Goal: Information Seeking & Learning: Compare options

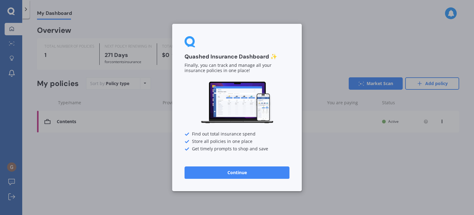
click at [239, 172] on button "Continue" at bounding box center [237, 172] width 105 height 12
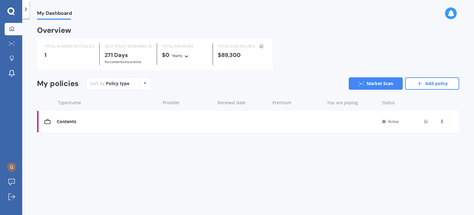
click at [144, 82] on icon at bounding box center [145, 83] width 2 height 4
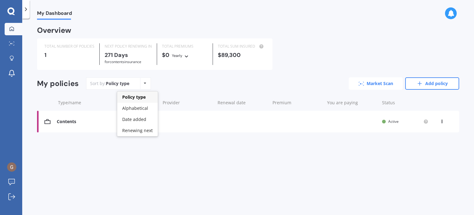
click at [386, 83] on link "Market Scan" at bounding box center [376, 83] width 54 height 12
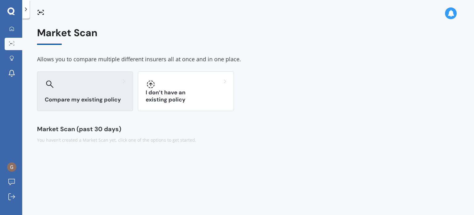
click at [66, 95] on div "Compare my existing policy" at bounding box center [85, 91] width 96 height 40
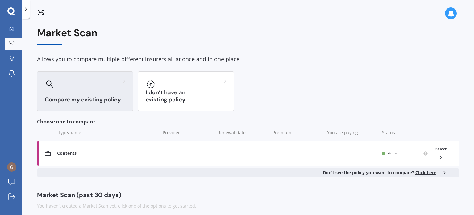
scroll to position [5, 0]
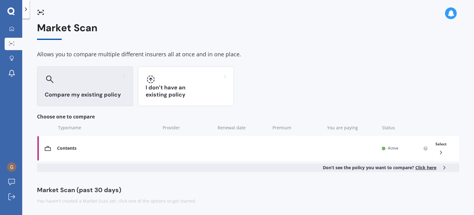
click at [425, 168] on span "Click here" at bounding box center [426, 167] width 21 height 6
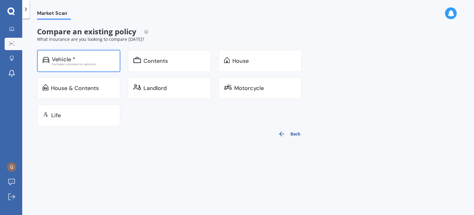
click at [62, 57] on div "Vehicle *" at bounding box center [63, 59] width 23 height 6
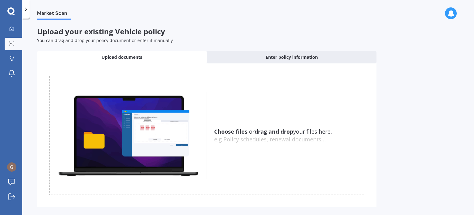
click at [229, 132] on u "Choose files" at bounding box center [230, 131] width 33 height 7
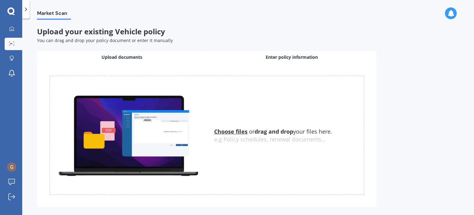
click at [287, 56] on span "Enter policy information" at bounding box center [292, 57] width 52 height 6
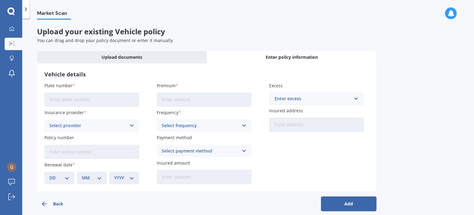
click at [53, 202] on button "Back" at bounding box center [65, 203] width 56 height 15
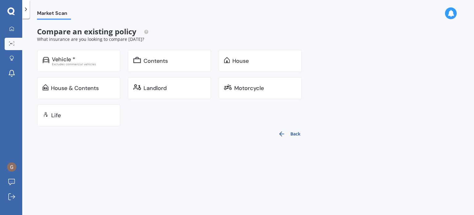
click at [296, 133] on button "Back" at bounding box center [289, 133] width 30 height 15
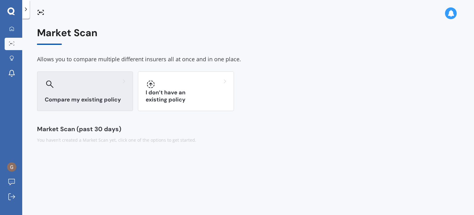
click at [90, 98] on h3 "Compare my existing policy" at bounding box center [85, 99] width 81 height 7
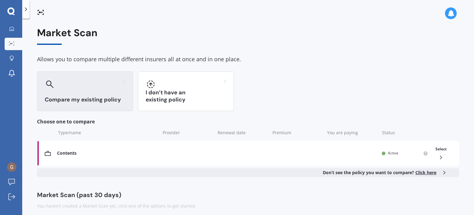
click at [421, 171] on span "Click here" at bounding box center [426, 172] width 21 height 6
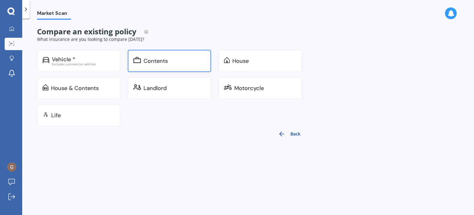
click at [154, 61] on div "Contents" at bounding box center [156, 61] width 24 height 6
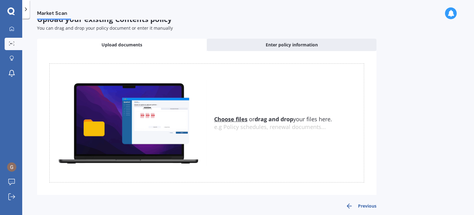
scroll to position [18, 0]
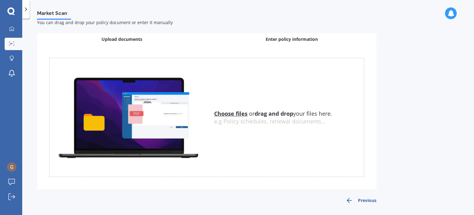
click at [277, 37] on span "Enter policy information" at bounding box center [292, 39] width 52 height 6
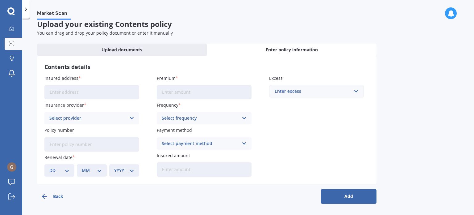
scroll to position [7, 0]
click at [59, 91] on input "Insured address" at bounding box center [91, 92] width 95 height 14
type input "[STREET_ADDRESS]"
click at [173, 92] on input "Premium" at bounding box center [204, 92] width 95 height 14
type input "$970.35"
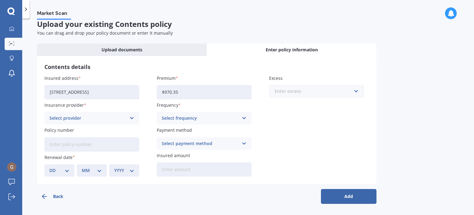
click at [358, 91] on input "text" at bounding box center [314, 91] width 89 height 12
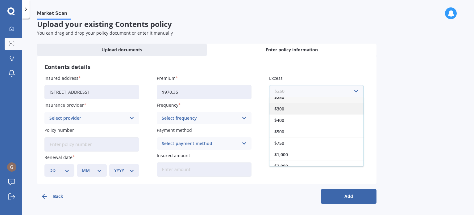
scroll to position [10, 0]
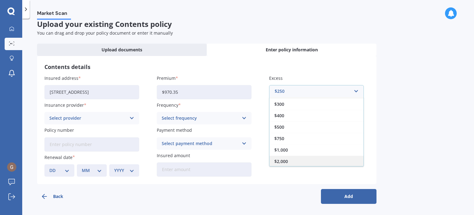
click at [283, 159] on span "$2,000" at bounding box center [281, 161] width 14 height 4
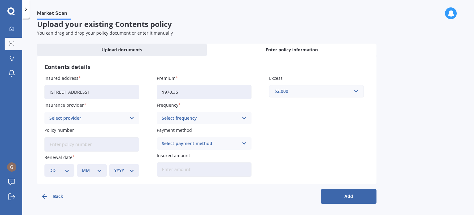
click at [131, 117] on icon at bounding box center [131, 118] width 5 height 7
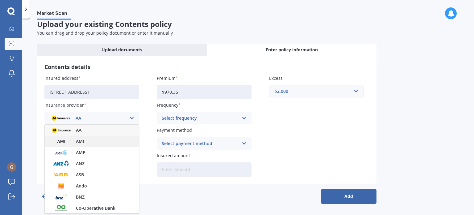
click at [77, 142] on span "AMI" at bounding box center [80, 141] width 8 height 4
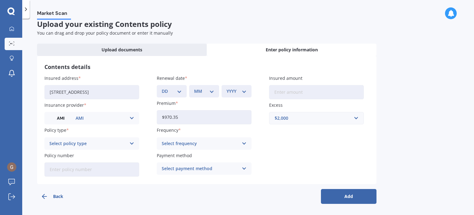
click at [132, 142] on icon at bounding box center [131, 143] width 5 height 7
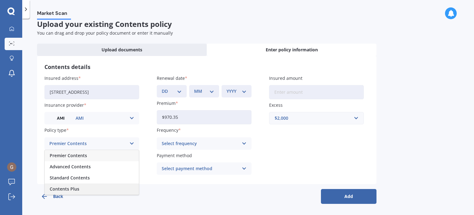
click at [67, 188] on span "Contents Plus" at bounding box center [65, 188] width 30 height 4
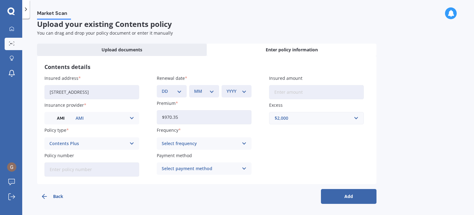
click at [99, 171] on input "Policy number" at bounding box center [91, 169] width 95 height 14
type input "HOMA01008127"
click at [179, 91] on select "DD 01 02 03 04 05 06 07 08 09 10 11 12 13 14 15 16 17 18 19 20 21 22 23 24 25 2…" at bounding box center [172, 91] width 20 height 7
select select "12"
click at [162, 88] on select "DD 01 02 03 04 05 06 07 08 09 10 11 12 13 14 15 16 17 18 19 20 21 22 23 24 25 2…" at bounding box center [172, 91] width 20 height 7
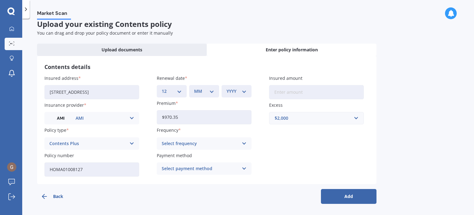
click at [211, 90] on select "MM 01 02 03 04 05 06 07 08 09 10 11 12" at bounding box center [204, 91] width 20 height 7
select select "06"
click at [194, 88] on select "MM 01 02 03 04 05 06 07 08 09 10 11 12" at bounding box center [204, 91] width 20 height 7
click at [243, 90] on select "YYYY 2027 2026 2025 2024 2023 2022 2021 2020 2019 2018 2017 2016 2015 2014 2013…" at bounding box center [237, 91] width 20 height 7
select select "2026"
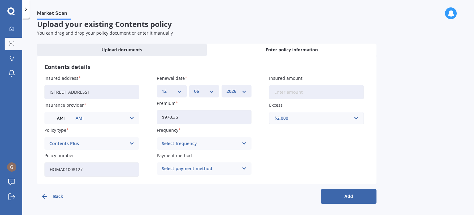
click at [227, 88] on select "YYYY 2027 2026 2025 2024 2023 2022 2021 2020 2019 2018 2017 2016 2015 2014 2013…" at bounding box center [237, 91] width 20 height 7
click at [282, 92] on input "Insured amount" at bounding box center [316, 92] width 95 height 14
type input "$9"
type input "$89,300"
click at [345, 196] on button "Add" at bounding box center [349, 196] width 56 height 15
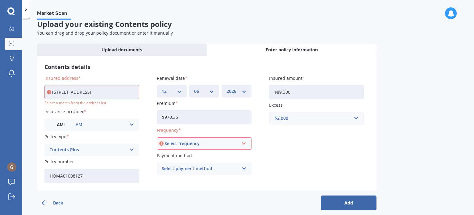
click at [80, 92] on input "[STREET_ADDRESS]" at bounding box center [91, 92] width 95 height 14
click at [106, 90] on input "[STREET_ADDRESS]" at bounding box center [91, 92] width 95 height 14
type input "[STREET_ADDRESS][PERSON_NAME]"
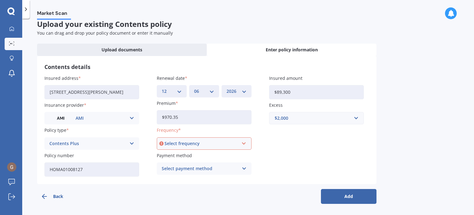
click at [245, 140] on icon at bounding box center [243, 143] width 5 height 7
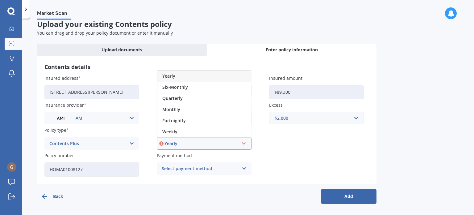
click at [166, 74] on span "Yearly" at bounding box center [168, 76] width 13 height 4
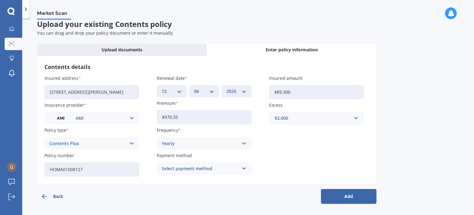
click at [244, 167] on icon at bounding box center [244, 168] width 5 height 7
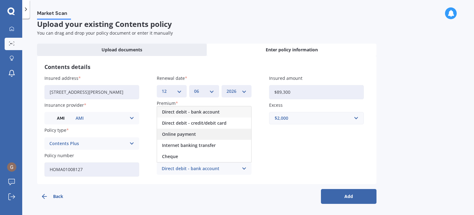
click at [186, 133] on span "Online payment" at bounding box center [179, 134] width 34 height 4
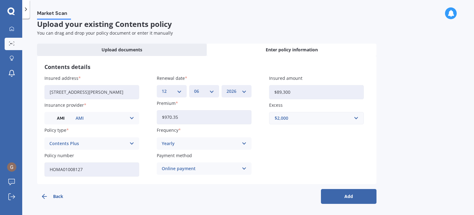
click at [350, 194] on button "Add" at bounding box center [349, 196] width 56 height 15
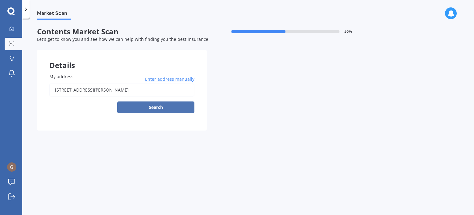
click at [147, 105] on button "Search" at bounding box center [155, 107] width 77 height 12
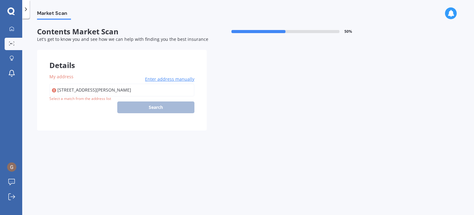
type input "[STREET_ADDRESS][PERSON_NAME]"
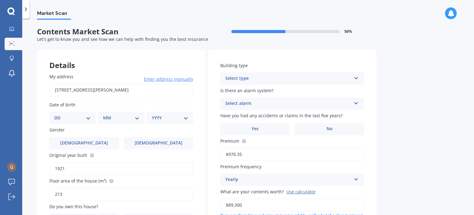
click at [89, 115] on select "DD 01 02 03 04 05 06 07 08 09 10 11 12 13 14 15 16 17 18 19 20 21 22 23 24 25 2…" at bounding box center [72, 117] width 36 height 7
select select "08"
click at [59, 114] on select "DD 01 02 03 04 05 06 07 08 09 10 11 12 13 14 15 16 17 18 19 20 21 22 23 24 25 2…" at bounding box center [72, 117] width 36 height 7
click at [137, 115] on select "MM 01 02 03 04 05 06 07 08 09 10 11 12" at bounding box center [123, 117] width 34 height 7
select select "08"
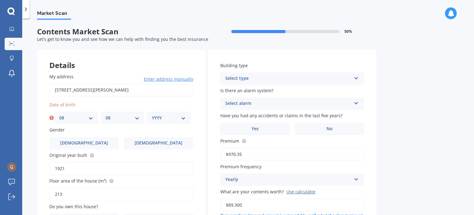
click at [106, 114] on select "MM 01 02 03 04 05 06 07 08 09 10 11 12" at bounding box center [123, 117] width 34 height 7
click at [183, 118] on select "YYYY 2009 2008 2007 2006 2005 2004 2003 2002 2001 2000 1999 1998 1997 1996 1995…" at bounding box center [169, 117] width 34 height 7
select select "1950"
click at [152, 114] on select "YYYY 2009 2008 2007 2006 2005 2004 2003 2002 2001 2000 1999 1998 1997 1996 1995…" at bounding box center [169, 117] width 34 height 7
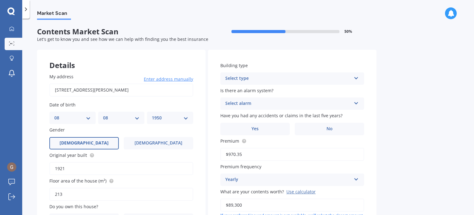
click at [89, 143] on span "[DEMOGRAPHIC_DATA]" at bounding box center [84, 142] width 49 height 5
click at [0, 0] on input "[DEMOGRAPHIC_DATA]" at bounding box center [0, 0] width 0 height 0
click at [70, 168] on input "1921" at bounding box center [121, 168] width 144 height 13
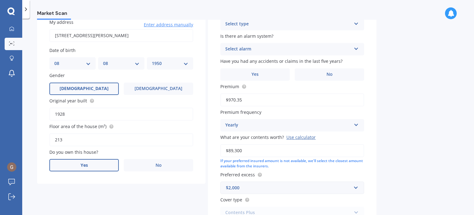
scroll to position [62, 0]
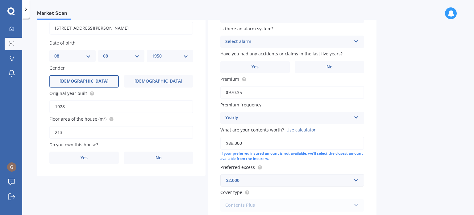
type input "1928"
click at [69, 131] on input "213" at bounding box center [121, 132] width 144 height 13
type input "2"
type input "186"
click at [88, 157] on label "Yes" at bounding box center [83, 157] width 69 height 12
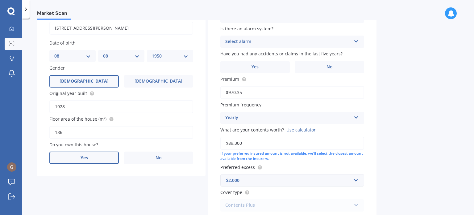
click at [0, 0] on input "Yes" at bounding box center [0, 0] width 0 height 0
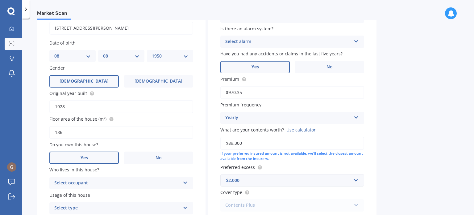
click at [254, 65] on span "Yes" at bounding box center [255, 66] width 7 height 5
click at [0, 0] on input "Yes" at bounding box center [0, 0] width 0 height 0
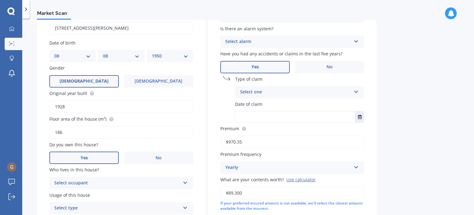
click at [356, 90] on icon at bounding box center [356, 90] width 5 height 4
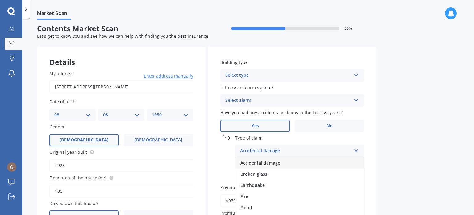
scroll to position [0, 0]
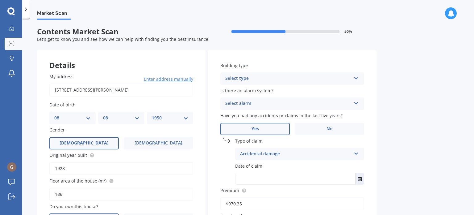
click at [355, 77] on icon at bounding box center [356, 77] width 5 height 4
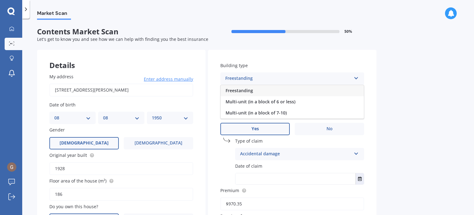
click at [240, 87] on div "Freestanding" at bounding box center [292, 90] width 143 height 11
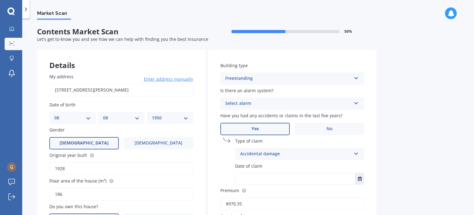
click at [357, 103] on icon at bounding box center [356, 102] width 5 height 4
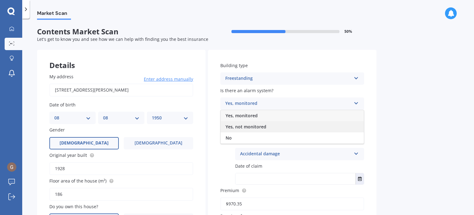
click at [254, 127] on span "Yes, not monitored" at bounding box center [246, 126] width 41 height 6
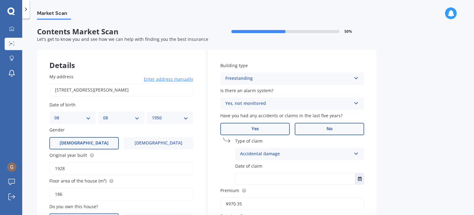
click at [332, 129] on span "No" at bounding box center [330, 128] width 6 height 5
click at [0, 0] on input "No" at bounding box center [0, 0] width 0 height 0
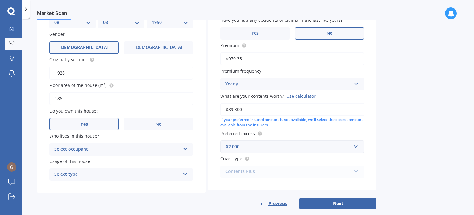
scroll to position [106, 0]
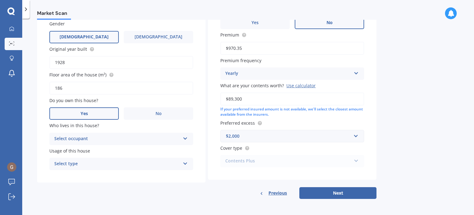
click at [185, 136] on icon at bounding box center [185, 137] width 5 height 4
click at [184, 137] on icon at bounding box center [185, 137] width 5 height 4
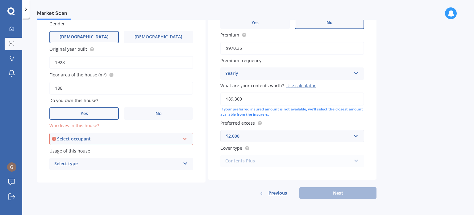
click at [184, 137] on icon at bounding box center [184, 137] width 5 height 4
click at [66, 137] on div "Owner" at bounding box center [118, 138] width 123 height 7
click at [186, 161] on icon at bounding box center [185, 162] width 5 height 4
click at [70, 174] on span "Permanent" at bounding box center [66, 176] width 23 height 6
click at [184, 138] on icon at bounding box center [184, 137] width 5 height 4
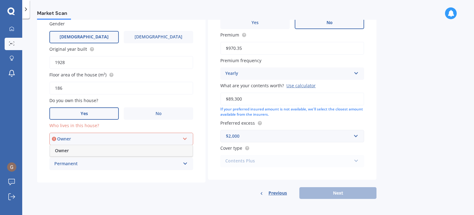
click at [63, 149] on span "Owner" at bounding box center [62, 150] width 14 height 6
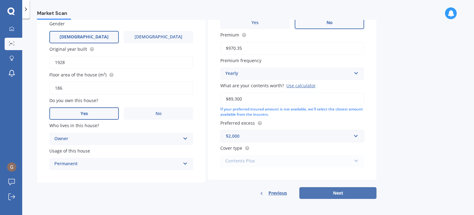
click at [337, 192] on button "Next" at bounding box center [337, 193] width 77 height 12
select select "08"
select select "1950"
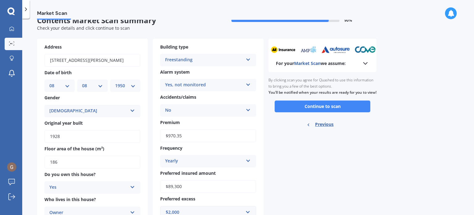
scroll to position [0, 0]
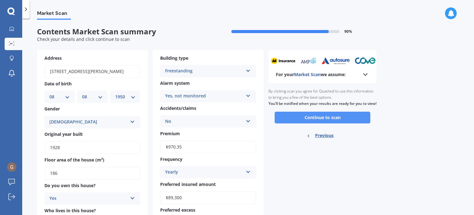
click at [319, 120] on button "Continue to scan" at bounding box center [323, 117] width 96 height 12
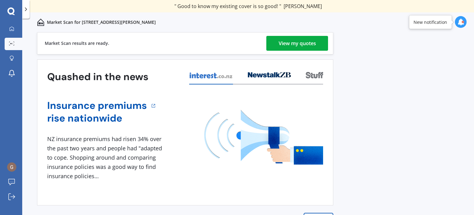
click at [303, 44] on div "View my quotes" at bounding box center [297, 43] width 37 height 15
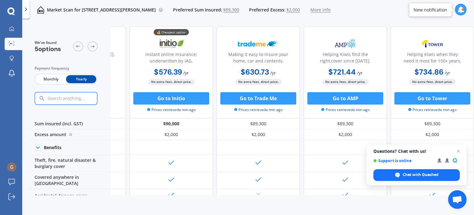
scroll to position [0, 71]
drag, startPoint x: 463, startPoint y: 31, endPoint x: 461, endPoint y: 29, distance: 3.3
click at [461, 30] on div "Helping Kiwis when they need it most for 150+ years. $734.86 / yr $734.86 / yr …" at bounding box center [432, 72] width 83 height 92
drag, startPoint x: 463, startPoint y: 33, endPoint x: 352, endPoint y: 36, distance: 110.9
drag, startPoint x: 352, startPoint y: 36, endPoint x: 333, endPoint y: 33, distance: 19.4
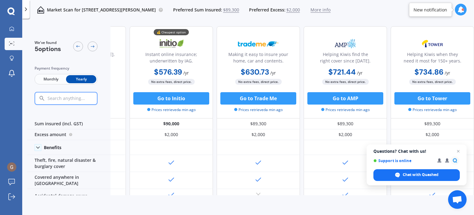
click at [333, 33] on div "Helping Kiwis find the right cover since [DATE]. $721.44 / yr $721.44 / yr $65.…" at bounding box center [345, 72] width 83 height 92
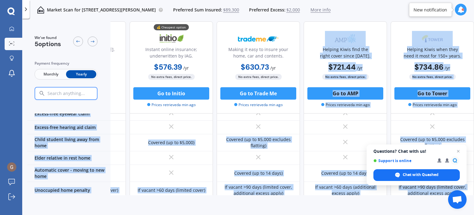
scroll to position [473, 71]
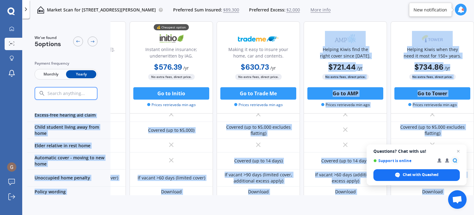
drag, startPoint x: 309, startPoint y: 32, endPoint x: 467, endPoint y: 184, distance: 219.2
click at [467, 184] on div "We've found 5 options Payment frequency Monthly Yearly Caring for Kiwis since […" at bounding box center [250, 108] width 447 height 174
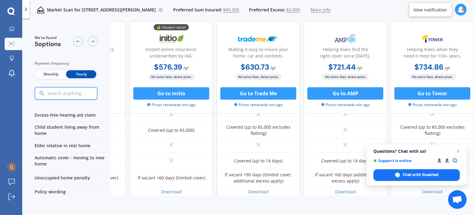
click at [382, 9] on div "Market Scan for [STREET_ADDRESS][GEOGRAPHIC_DATA][PERSON_NAME][STREET_ADDRESS] …" at bounding box center [248, 10] width 452 height 20
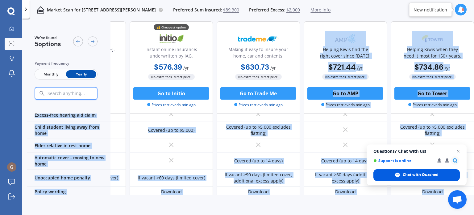
drag, startPoint x: 302, startPoint y: 23, endPoint x: 447, endPoint y: 171, distance: 207.4
click at [447, 172] on body "We are experiencing high volume of Market Scans . Just a heads up we will have …" at bounding box center [237, 107] width 474 height 215
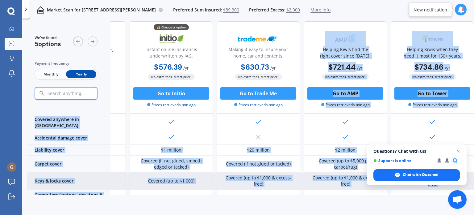
scroll to position [0, 71]
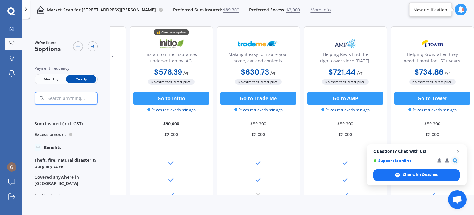
click at [370, 16] on div "Market Scan for [STREET_ADDRESS][GEOGRAPHIC_DATA][PERSON_NAME][STREET_ADDRESS] …" at bounding box center [248, 10] width 452 height 20
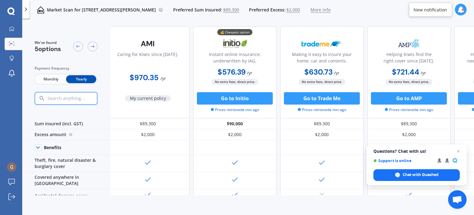
scroll to position [0, 0]
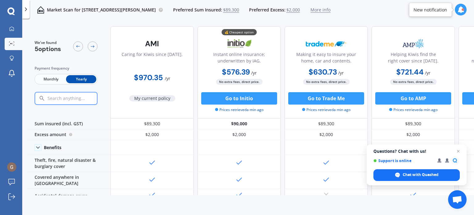
click at [460, 8] on icon at bounding box center [461, 9] width 7 height 7
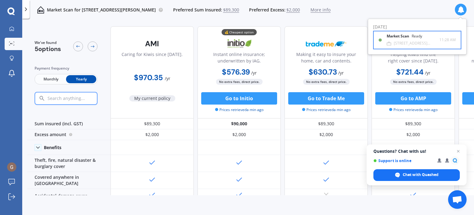
click at [408, 39] on div "Market Scan Ready" at bounding box center [408, 37] width 43 height 7
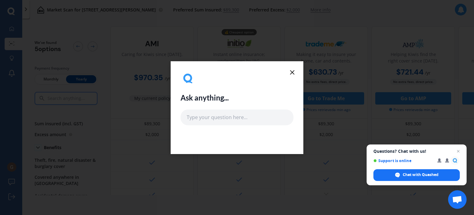
click at [290, 71] on icon at bounding box center [292, 72] width 7 height 7
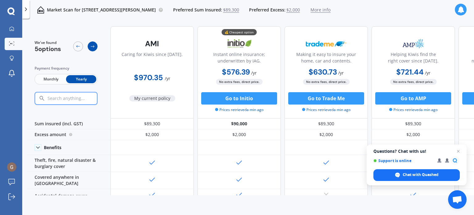
click at [93, 44] on icon at bounding box center [92, 46] width 5 height 5
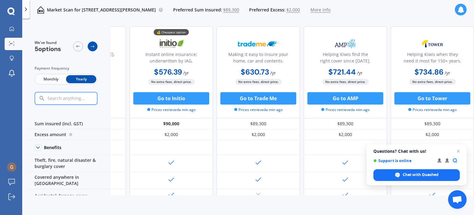
scroll to position [0, 71]
click at [93, 44] on icon at bounding box center [92, 46] width 5 height 5
click at [79, 46] on icon at bounding box center [78, 46] width 4 height 2
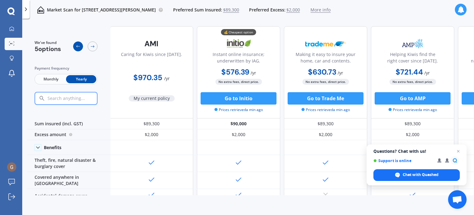
scroll to position [0, 0]
click at [79, 46] on icon at bounding box center [78, 46] width 4 height 2
click at [77, 45] on icon at bounding box center [78, 46] width 5 height 5
click at [27, 8] on icon at bounding box center [26, 9] width 6 height 6
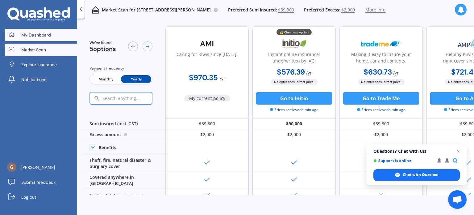
click at [36, 36] on span "My Dashboard" at bounding box center [36, 35] width 30 height 6
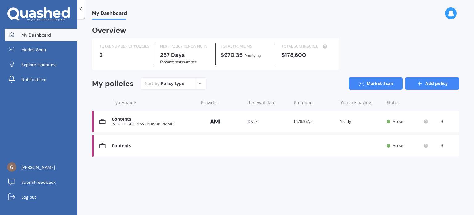
click at [431, 82] on link "Add policy" at bounding box center [432, 83] width 54 height 12
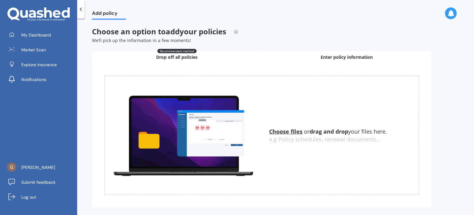
click at [343, 55] on span "Enter policy information" at bounding box center [347, 57] width 52 height 6
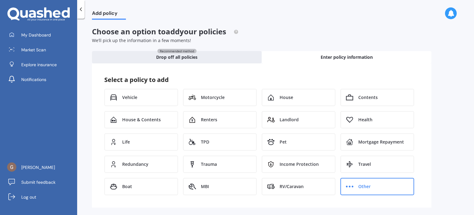
click at [369, 184] on span "Other" at bounding box center [364, 186] width 12 height 6
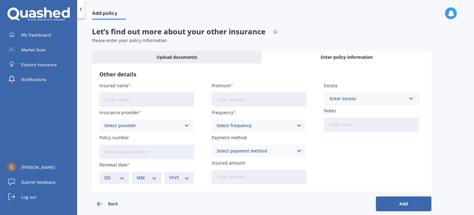
click at [111, 202] on button "Back" at bounding box center [120, 203] width 56 height 15
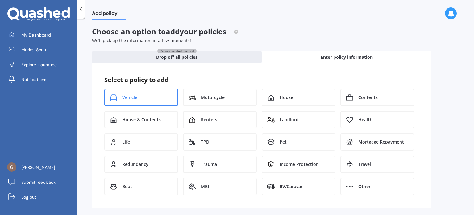
click at [132, 94] on span "Vehicle" at bounding box center [129, 97] width 15 height 6
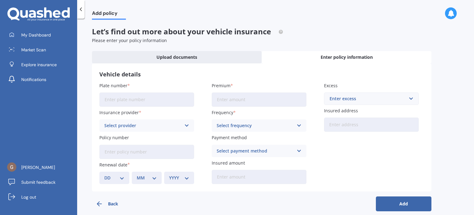
click at [110, 98] on input "Plate number" at bounding box center [146, 99] width 95 height 14
type input "HYZ739"
click at [223, 98] on input "Premium" at bounding box center [259, 99] width 95 height 14
type input "$915.08"
click at [411, 99] on input "text" at bounding box center [369, 99] width 89 height 12
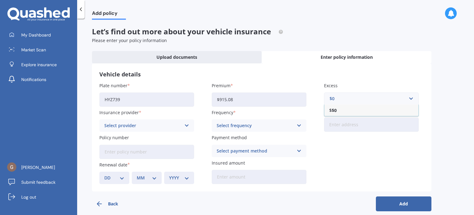
type input "$0"
click at [187, 125] on icon at bounding box center [186, 125] width 5 height 7
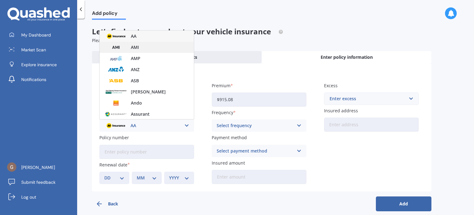
click at [136, 47] on span "AMI" at bounding box center [135, 47] width 8 height 4
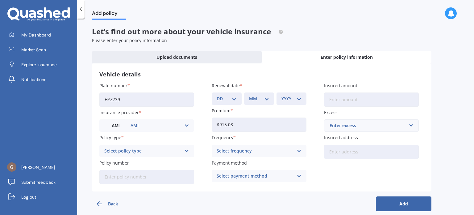
click at [235, 98] on select "DD 01 02 03 04 05 06 07 08 09 10 11 12 13 14 15 16 17 18 19 20 21 22 23 24 25 2…" at bounding box center [227, 98] width 20 height 7
select select "29"
click at [217, 95] on select "DD 01 02 03 04 05 06 07 08 09 10 11 12 13 14 15 16 17 18 19 20 21 22 23 24 25 2…" at bounding box center [227, 98] width 20 height 7
click at [267, 97] on select "MM 01 02 03 04 05 06 07 08 09 10 11 12" at bounding box center [259, 98] width 20 height 7
select select "06"
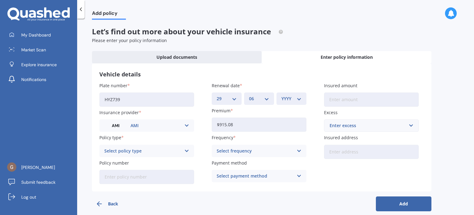
click at [249, 95] on select "MM 01 02 03 04 05 06 07 08 09 10 11 12" at bounding box center [259, 98] width 20 height 7
click at [298, 98] on select "YYYY 2027 2026 2025 2024 2023 2022 2021 2020 2019 2018 2017 2016 2015 2014 2013…" at bounding box center [292, 98] width 20 height 7
select select "2026"
click at [282, 95] on select "YYYY 2027 2026 2025 2024 2023 2022 2021 2020 2019 2018 2017 2016 2015 2014 2013…" at bounding box center [292, 98] width 20 height 7
click at [332, 99] on input "Insured amount" at bounding box center [371, 99] width 95 height 14
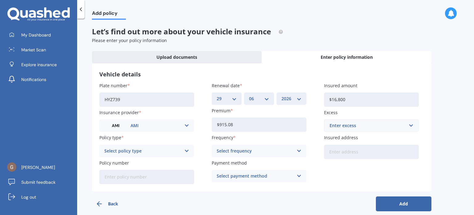
type input "$16,800"
click at [411, 124] on input "text" at bounding box center [369, 125] width 89 height 12
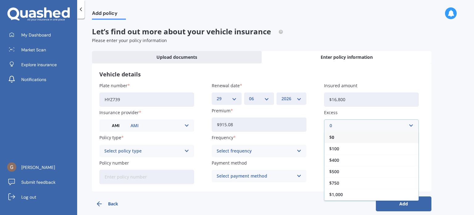
type input "0"
click at [331, 136] on span "$ 0" at bounding box center [331, 137] width 5 height 4
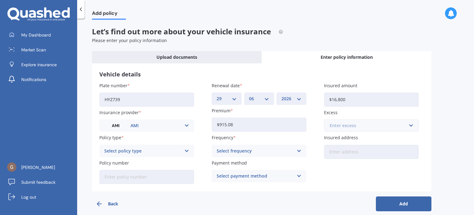
click at [410, 125] on input "text" at bounding box center [369, 125] width 89 height 12
type input "$0"
click at [186, 150] on icon at bounding box center [186, 150] width 5 height 7
click at [412, 125] on input "text" at bounding box center [369, 125] width 89 height 12
type input "$000"
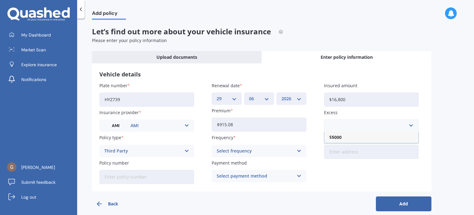
click at [186, 149] on icon at bounding box center [186, 150] width 5 height 7
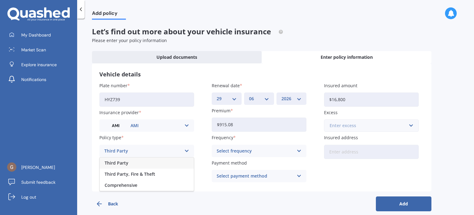
click at [412, 125] on input "text" at bounding box center [369, 125] width 89 height 12
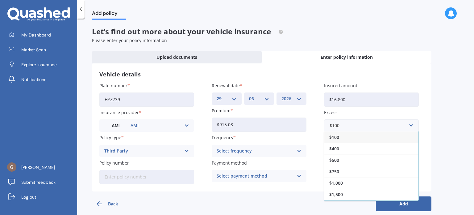
click at [336, 138] on span "$100" at bounding box center [334, 137] width 10 height 4
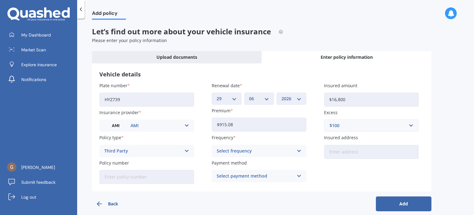
click at [187, 149] on icon at bounding box center [186, 150] width 5 height 7
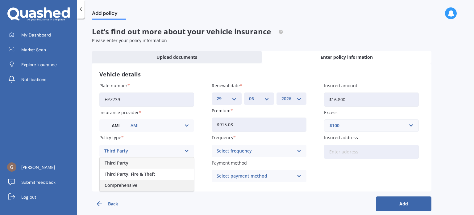
click at [132, 185] on span "Comprehensive" at bounding box center [121, 185] width 33 height 4
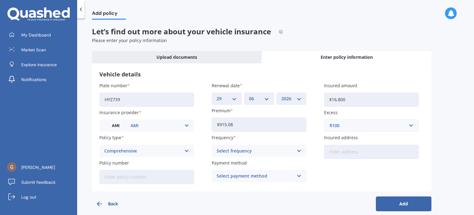
click at [299, 150] on icon at bounding box center [299, 150] width 5 height 7
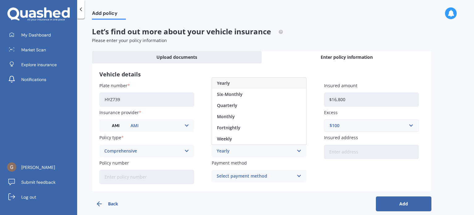
click at [282, 81] on div "Yearly" at bounding box center [259, 82] width 94 height 11
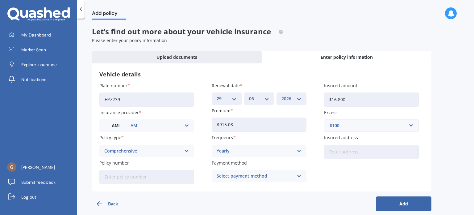
click at [335, 152] on input "Insured address" at bounding box center [371, 151] width 95 height 14
type input "[STREET_ADDRESS]"
click at [121, 175] on input "Policy number" at bounding box center [146, 177] width 95 height 14
type input "MOTA01077873"
click at [301, 173] on icon at bounding box center [299, 175] width 5 height 7
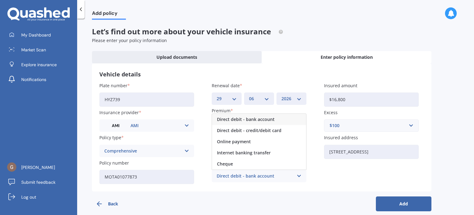
click at [299, 175] on icon at bounding box center [299, 175] width 5 height 7
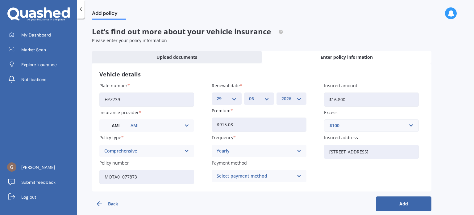
click at [299, 175] on icon at bounding box center [299, 175] width 5 height 7
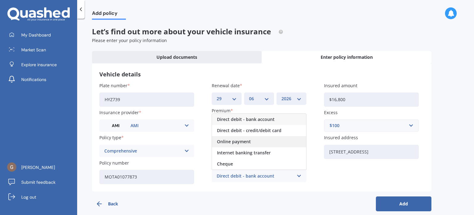
click at [243, 142] on span "Online payment" at bounding box center [234, 141] width 34 height 4
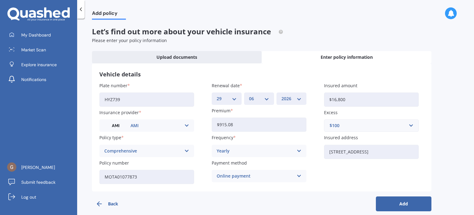
scroll to position [7, 0]
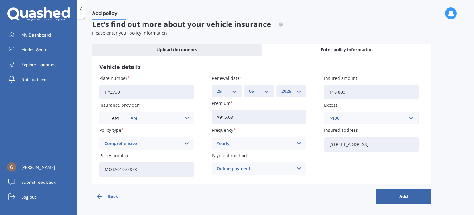
click at [401, 197] on button "Add" at bounding box center [404, 196] width 56 height 15
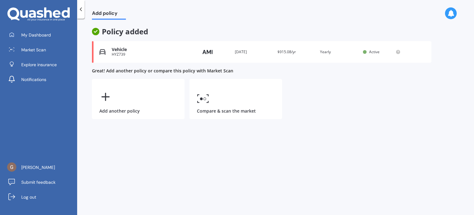
scroll to position [0, 0]
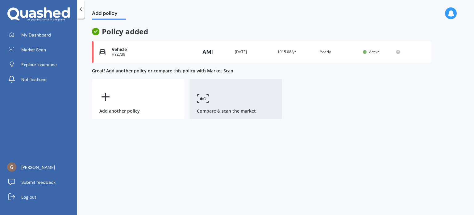
click at [211, 98] on link "Compare & scan the market" at bounding box center [236, 99] width 93 height 40
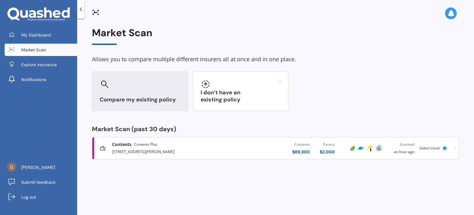
click at [102, 82] on icon at bounding box center [105, 84] width 8 height 8
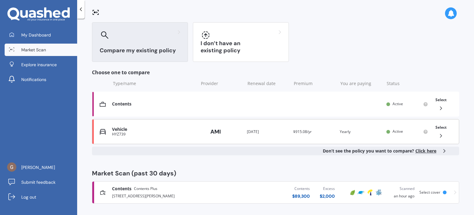
scroll to position [51, 0]
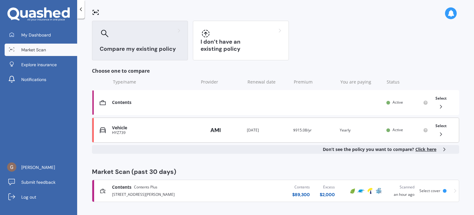
click at [438, 134] on icon at bounding box center [441, 134] width 6 height 6
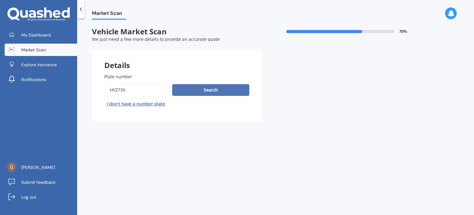
click at [209, 89] on button "Search" at bounding box center [210, 90] width 77 height 12
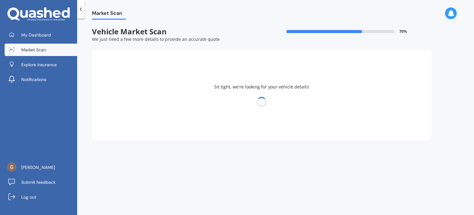
select select "MAZDA"
select select "08"
select select "1950"
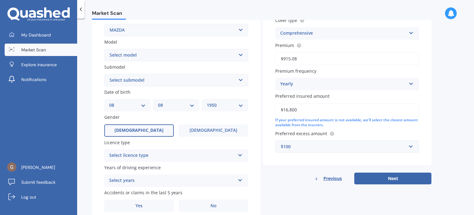
scroll to position [149, 0]
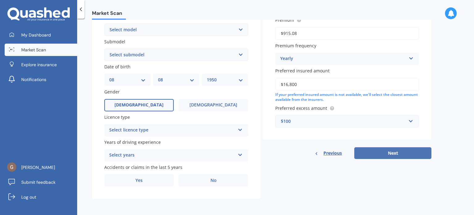
click at [387, 151] on button "Next" at bounding box center [392, 153] width 77 height 12
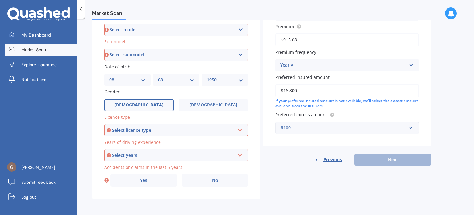
scroll to position [142, 0]
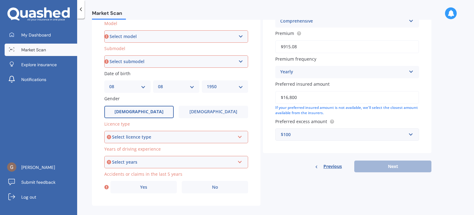
click at [338, 163] on span "Previous" at bounding box center [333, 165] width 19 height 9
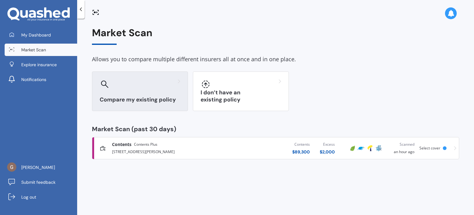
click at [123, 97] on h3 "Compare my existing policy" at bounding box center [140, 99] width 81 height 7
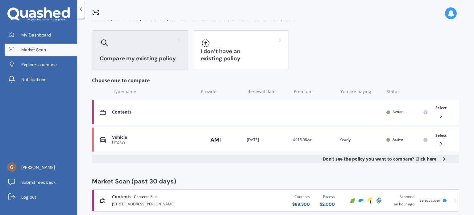
scroll to position [51, 0]
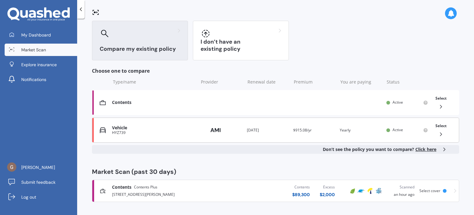
click at [438, 133] on icon at bounding box center [441, 134] width 6 height 6
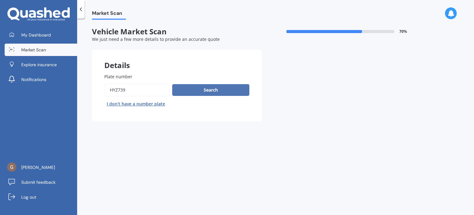
click at [211, 88] on button "Search" at bounding box center [210, 90] width 77 height 12
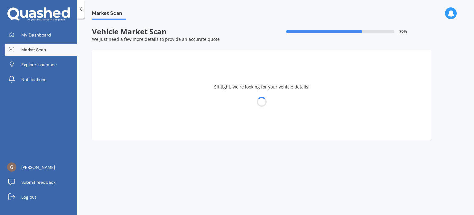
select select "MAZDA"
select select "08"
select select "1950"
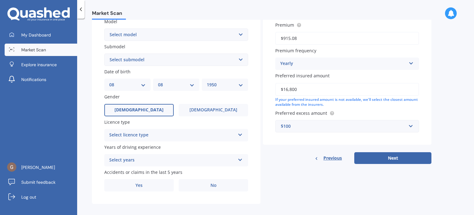
scroll to position [149, 0]
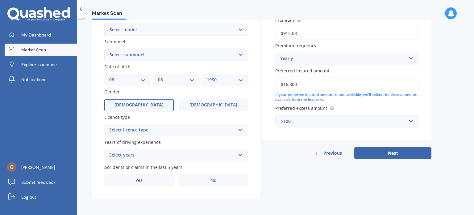
click at [137, 103] on span "[DEMOGRAPHIC_DATA]" at bounding box center [139, 104] width 49 height 5
click at [0, 0] on input "[DEMOGRAPHIC_DATA]" at bounding box center [0, 0] width 0 height 0
click at [241, 129] on icon at bounding box center [240, 128] width 5 height 4
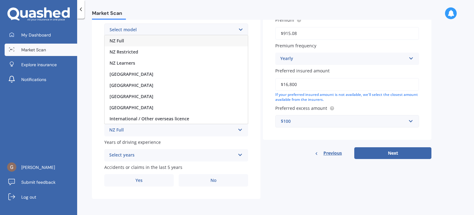
click at [180, 39] on div "NZ Full" at bounding box center [176, 40] width 143 height 11
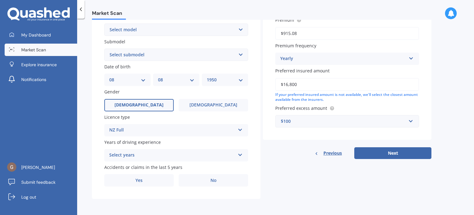
click at [240, 155] on icon at bounding box center [240, 153] width 5 height 4
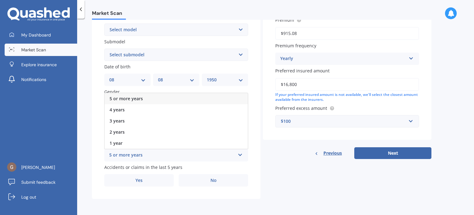
click at [133, 99] on span "5 or more years" at bounding box center [126, 98] width 33 height 6
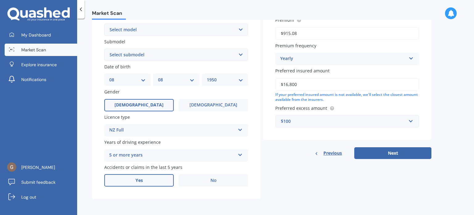
click at [138, 179] on span "Yes" at bounding box center [139, 180] width 7 height 5
click at [0, 0] on input "Yes" at bounding box center [0, 0] width 0 height 0
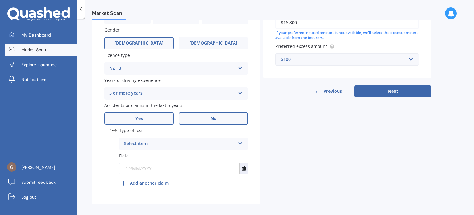
scroll to position [216, 0]
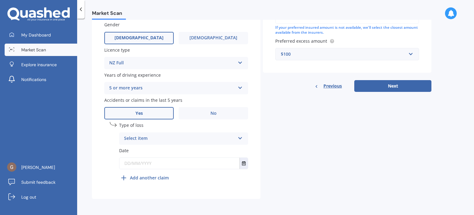
click at [240, 137] on icon at bounding box center [240, 137] width 5 height 4
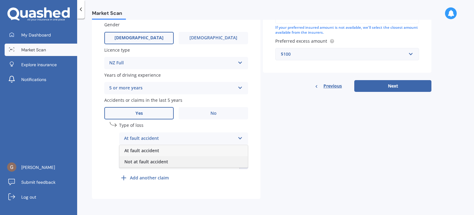
click at [161, 161] on span "Not at fault accident" at bounding box center [146, 161] width 44 height 6
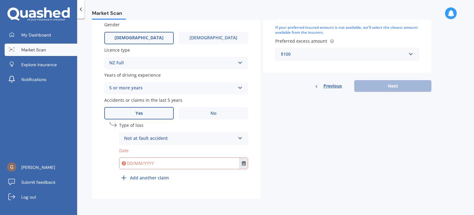
click at [242, 163] on icon "Select date" at bounding box center [244, 163] width 4 height 4
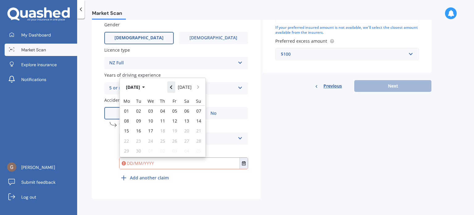
click at [173, 87] on icon "Navigate back" at bounding box center [171, 87] width 3 height 4
click at [144, 87] on icon "button" at bounding box center [143, 87] width 3 height 4
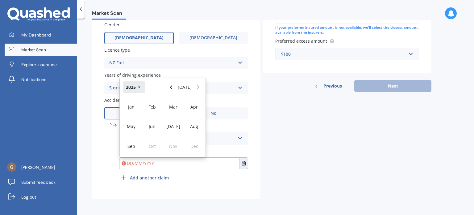
click at [139, 86] on icon "button" at bounding box center [139, 87] width 3 height 4
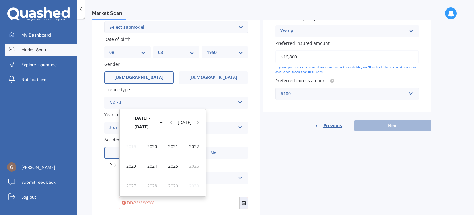
scroll to position [185, 0]
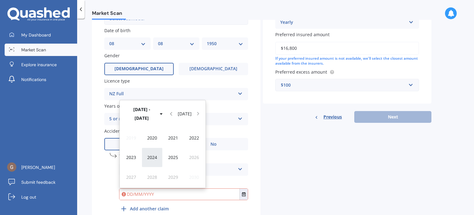
click at [152, 159] on span "2024" at bounding box center [152, 157] width 10 height 6
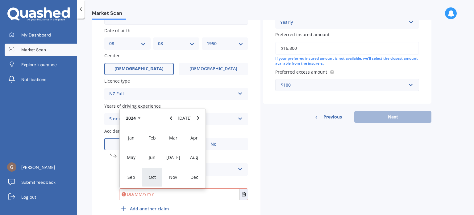
click at [154, 177] on span "Oct" at bounding box center [152, 177] width 7 height 6
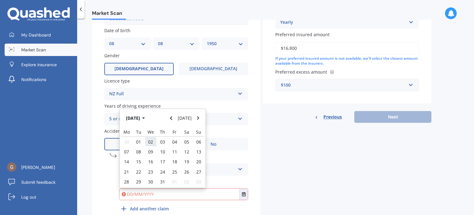
click at [152, 142] on span "02" at bounding box center [150, 142] width 5 height 6
type input "[DATE]"
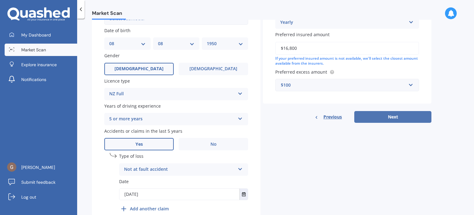
click at [387, 115] on button "Next" at bounding box center [392, 117] width 77 height 12
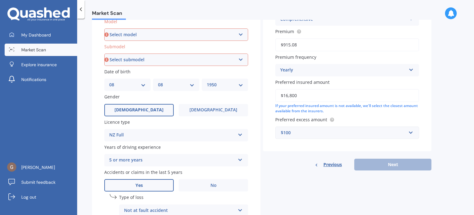
scroll to position [142, 0]
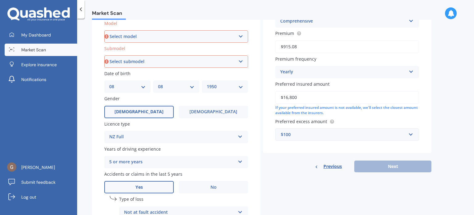
click at [239, 34] on select "Select model 121 2 3 323 323 / Familia 6 626 929 Atenza Autozam Axela AZ3 B2000…" at bounding box center [176, 36] width 144 height 12
select select "CX5"
click at [104, 30] on select "Select model 121 2 3 323 323 / Familia 6 626 929 Atenza Autozam Axela AZ3 B2000…" at bounding box center [176, 36] width 144 height 12
click at [240, 59] on select "Select submodel 2.2 Diesel 2WD XD 2.5S 4WD Diesel Limited 4WD GSX 2.2 Diesel St…" at bounding box center [176, 61] width 144 height 12
select select "4WD DIESEL LIMITED"
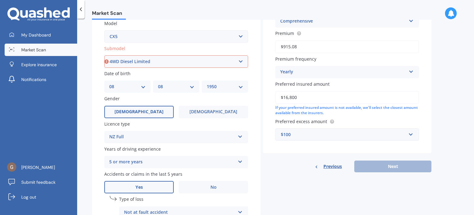
click at [104, 55] on select "Select submodel 2.2 Diesel 2WD XD 2.5S 4WD Diesel Limited 4WD GSX 2.2 Diesel St…" at bounding box center [176, 61] width 144 height 12
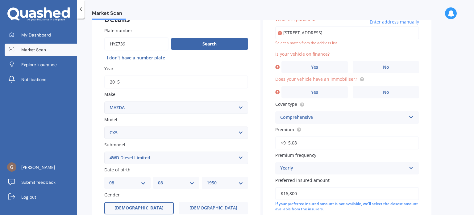
scroll to position [42, 0]
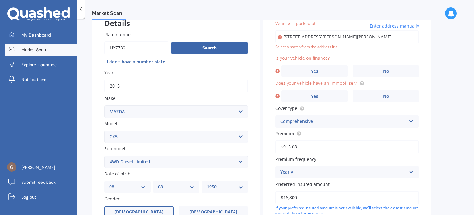
type input "[STREET_ADDRESS][PERSON_NAME]"
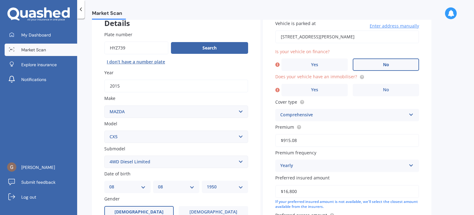
click at [385, 65] on span "No" at bounding box center [386, 64] width 6 height 5
click at [0, 0] on input "No" at bounding box center [0, 0] width 0 height 0
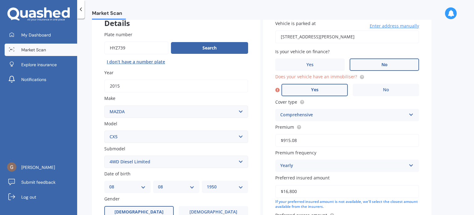
click at [314, 90] on span "Yes" at bounding box center [314, 89] width 7 height 5
click at [0, 0] on input "Yes" at bounding box center [0, 0] width 0 height 0
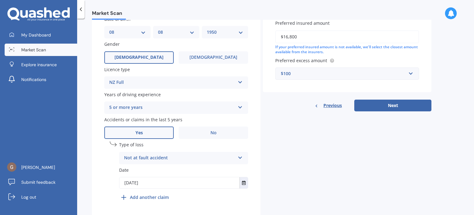
scroll to position [216, 0]
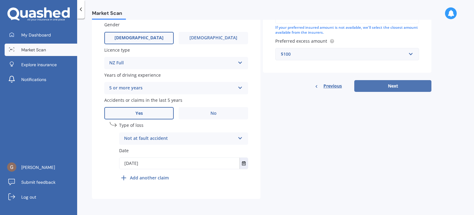
click at [391, 86] on button "Next" at bounding box center [392, 86] width 77 height 12
select select "08"
select select "1950"
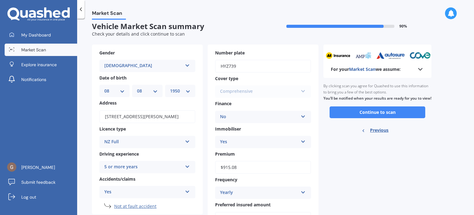
scroll to position [0, 0]
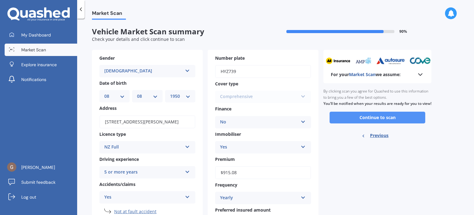
click at [386, 120] on button "Continue to scan" at bounding box center [378, 117] width 96 height 12
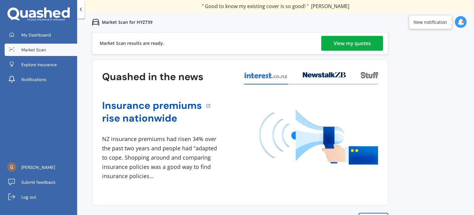
click at [357, 43] on div "View my quotes" at bounding box center [352, 43] width 37 height 15
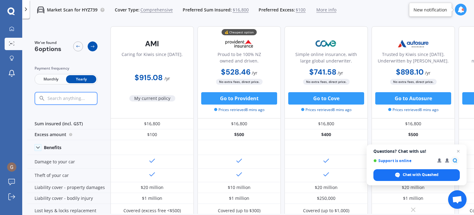
click at [90, 45] on icon at bounding box center [92, 46] width 5 height 5
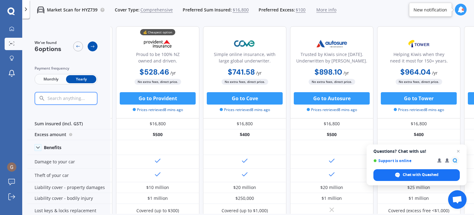
scroll to position [0, 83]
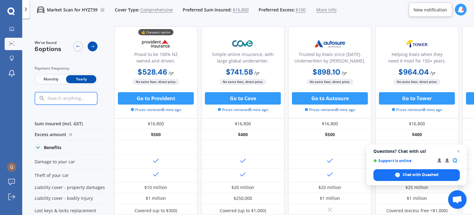
click at [91, 45] on icon at bounding box center [92, 46] width 5 height 5
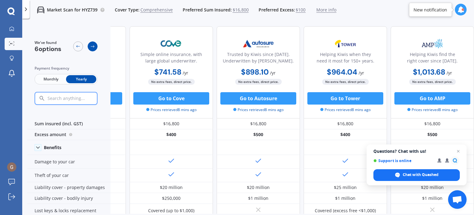
scroll to position [0, 158]
click at [79, 46] on icon at bounding box center [78, 46] width 5 height 5
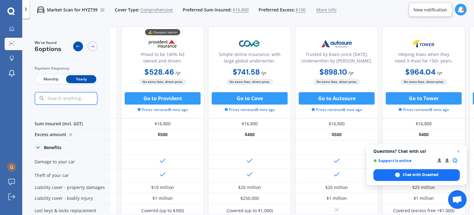
scroll to position [0, 75]
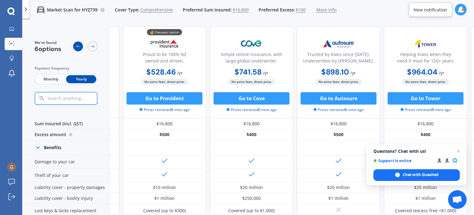
click at [79, 46] on icon at bounding box center [78, 46] width 5 height 5
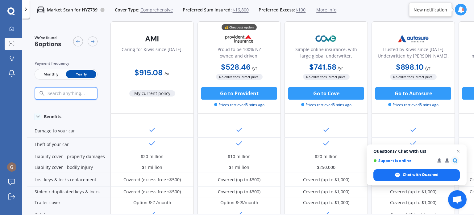
scroll to position [0, 0]
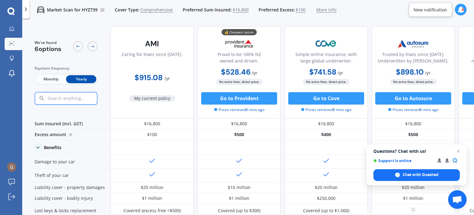
drag, startPoint x: 158, startPoint y: 30, endPoint x: 145, endPoint y: 30, distance: 12.7
drag, startPoint x: 145, startPoint y: 30, endPoint x: 149, endPoint y: 18, distance: 12.3
click at [149, 18] on div "Market Scan for HYZ739 Cover Type: Comprehensive Preferred Sum Insured: $16,800…" at bounding box center [183, 10] width 307 height 20
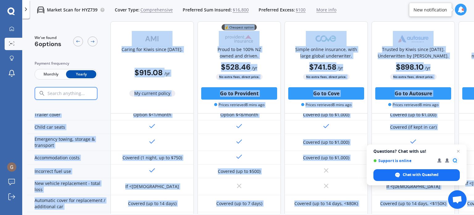
scroll to position [336, 0]
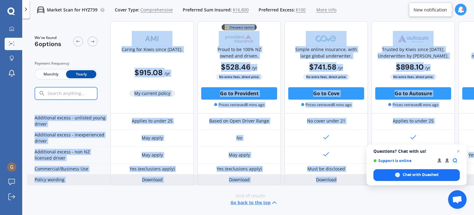
drag, startPoint x: 122, startPoint y: 38, endPoint x: 362, endPoint y: 180, distance: 278.6
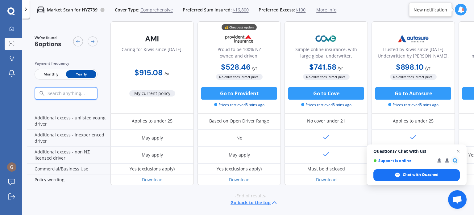
click at [343, 193] on div "-End of results- Go back to the top" at bounding box center [250, 199] width 447 height 28
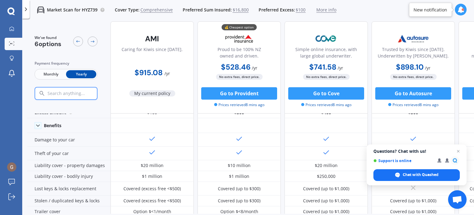
scroll to position [0, 0]
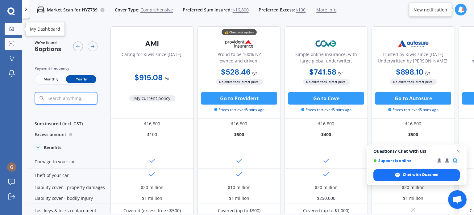
click at [11, 28] on icon at bounding box center [11, 28] width 5 height 5
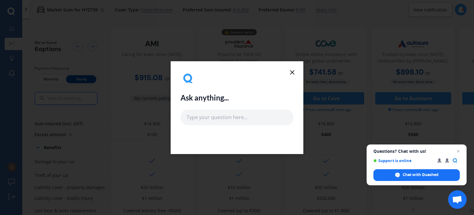
click at [292, 71] on icon at bounding box center [292, 72] width 7 height 7
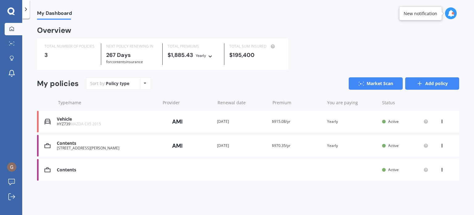
click at [428, 82] on link "Add policy" at bounding box center [432, 83] width 54 height 12
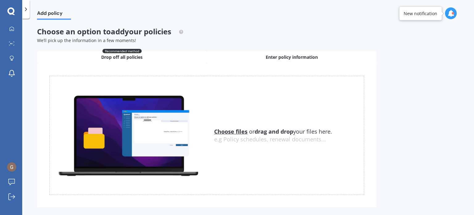
click at [309, 55] on span "Enter policy information" at bounding box center [292, 57] width 52 height 6
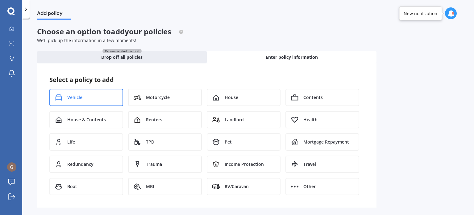
click at [69, 97] on span "Vehicle" at bounding box center [74, 97] width 15 height 6
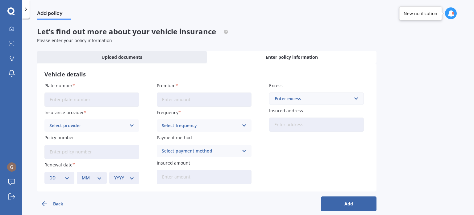
click at [74, 99] on input "Plate number" at bounding box center [91, 99] width 95 height 14
type input "LT2"
click at [171, 99] on input "Premium" at bounding box center [204, 99] width 95 height 14
type input "$224.09"
click at [356, 99] on input "text" at bounding box center [314, 99] width 89 height 12
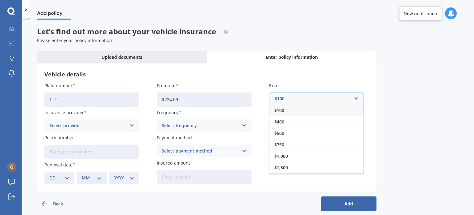
click at [280, 110] on span "$100" at bounding box center [279, 110] width 10 height 4
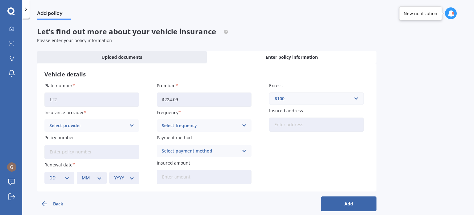
click at [132, 125] on icon at bounding box center [131, 125] width 5 height 7
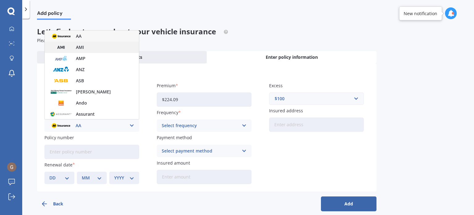
click at [94, 49] on div "AMI" at bounding box center [92, 47] width 94 height 11
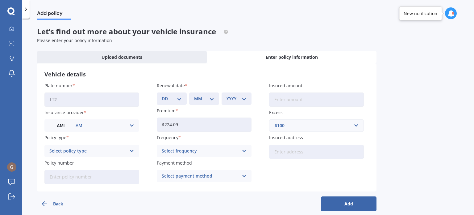
click at [278, 100] on input "Insured amount" at bounding box center [316, 99] width 95 height 14
type input "$50,000"
click at [132, 150] on icon at bounding box center [131, 150] width 5 height 7
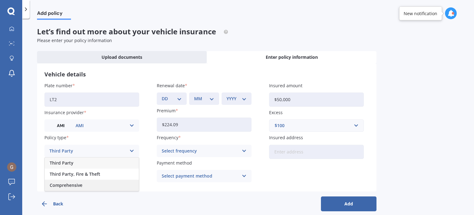
click at [69, 184] on span "Comprehensive" at bounding box center [66, 185] width 33 height 4
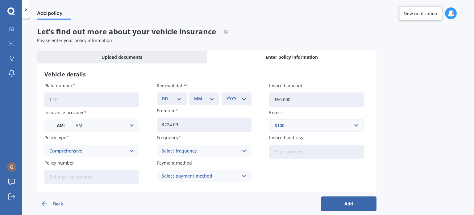
click at [245, 149] on icon at bounding box center [244, 150] width 5 height 7
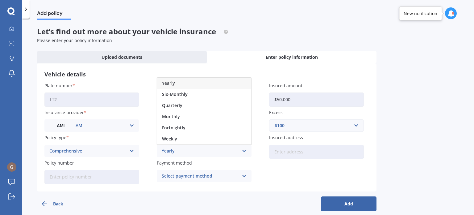
click at [189, 81] on div "Yearly" at bounding box center [204, 82] width 94 height 11
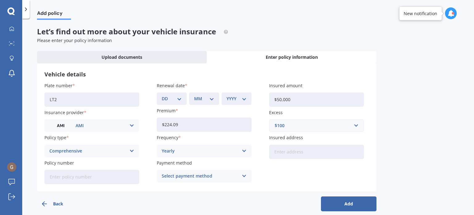
click at [281, 152] on input "Insured address" at bounding box center [316, 151] width 95 height 14
type input "[STREET_ADDRESS]"
click at [132, 149] on icon at bounding box center [131, 150] width 5 height 7
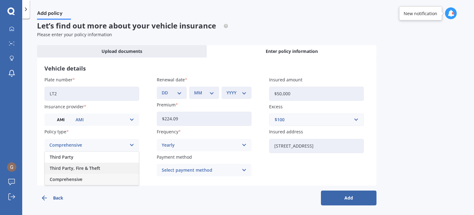
scroll to position [7, 0]
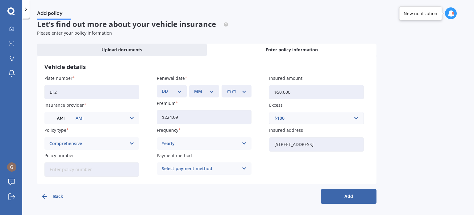
click at [169, 198] on div "Back Add" at bounding box center [207, 194] width 340 height 20
click at [82, 170] on input "Policy number" at bounding box center [91, 169] width 95 height 14
type input "3242976M02"
click at [244, 167] on icon at bounding box center [244, 168] width 5 height 7
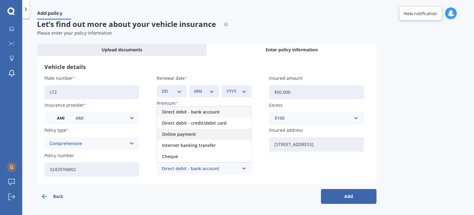
click at [193, 133] on span "Online payment" at bounding box center [179, 134] width 34 height 4
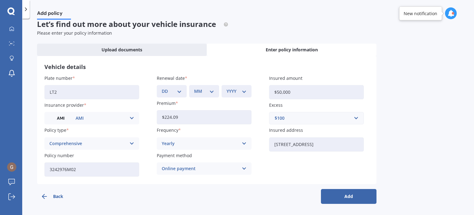
click at [344, 194] on button "Add" at bounding box center [349, 196] width 56 height 15
click at [180, 91] on select "DD 01 02 03 04 05 06 07 08 09 10 11 12 13 14 15 16 17 18 19 20 21 22 23 24 25 2…" at bounding box center [176, 91] width 18 height 7
select select "12"
click at [167, 88] on select "DD 01 02 03 04 05 06 07 08 09 10 11 12 13 14 15 16 17 18 19 20 21 22 23 24 25 2…" at bounding box center [176, 91] width 18 height 7
click at [211, 90] on select "MM 01 02 03 04 05 06 07 08 09 10 11 12" at bounding box center [206, 91] width 18 height 7
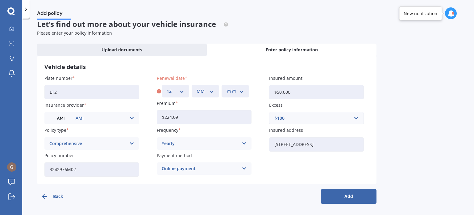
select select "11"
click at [197, 88] on select "MM 01 02 03 04 05 06 07 08 09 10 11 12" at bounding box center [206, 91] width 18 height 7
click at [242, 91] on select "YYYY 2027 2026 2025 2024 2023 2022 2021 2020 2019 2018 2017 2016 2015 2014 2013…" at bounding box center [236, 91] width 18 height 7
select select "2026"
click at [227, 88] on select "YYYY 2027 2026 2025 2024 2023 2022 2021 2020 2019 2018 2017 2016 2015 2014 2013…" at bounding box center [236, 91] width 18 height 7
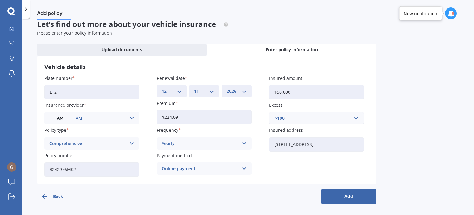
click at [340, 195] on button "Add" at bounding box center [349, 196] width 56 height 15
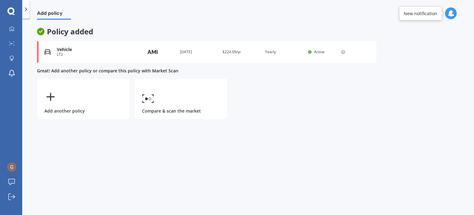
scroll to position [0, 0]
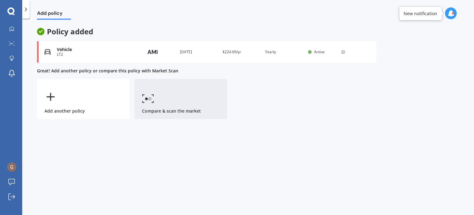
click at [156, 98] on link "Compare & scan the market" at bounding box center [181, 99] width 93 height 40
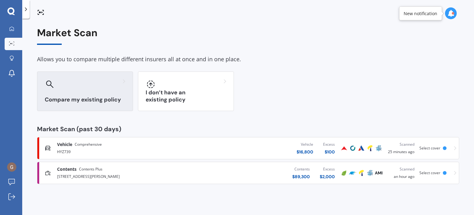
click at [74, 83] on div at bounding box center [85, 84] width 81 height 10
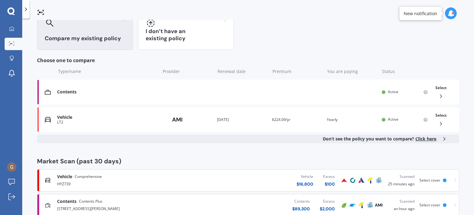
scroll to position [62, 0]
click at [438, 121] on icon at bounding box center [441, 123] width 6 height 6
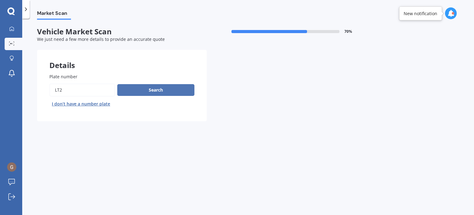
click at [161, 90] on button "Search" at bounding box center [155, 90] width 77 height 12
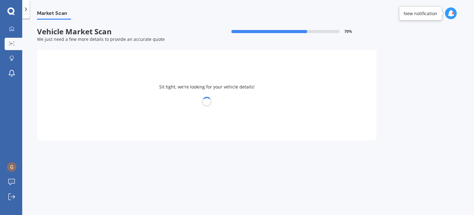
select select "TRIUMPH"
select select "08"
select select "1950"
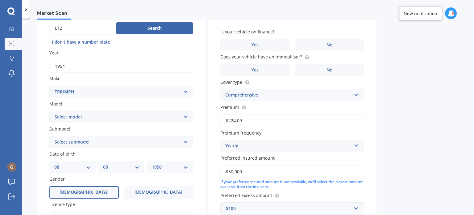
scroll to position [93, 0]
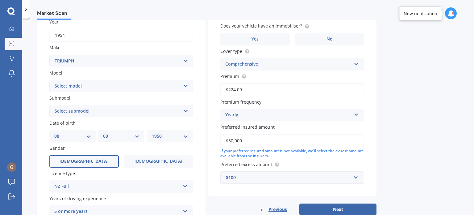
click at [185, 85] on select "Select model 2500TC" at bounding box center [121, 86] width 144 height 12
click at [170, 71] on label "Model" at bounding box center [119, 72] width 141 height 6
click at [170, 80] on select "Select model 2500TC" at bounding box center [121, 86] width 144 height 12
click at [185, 110] on select "Select submodel" at bounding box center [121, 111] width 144 height 12
click at [184, 84] on select "Select model 2500TC" at bounding box center [121, 86] width 144 height 12
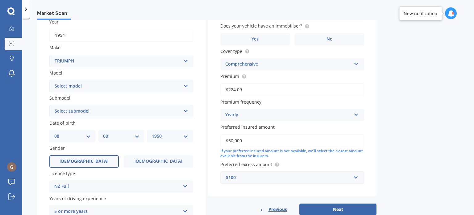
click at [78, 85] on select "Select model 2500TC" at bounding box center [121, 86] width 144 height 12
click at [82, 84] on select "Select model 2500TC" at bounding box center [121, 86] width 144 height 12
click at [69, 85] on select "Select model 2500TC" at bounding box center [121, 86] width 144 height 12
click at [64, 84] on select "Select model 2500TC" at bounding box center [121, 86] width 144 height 12
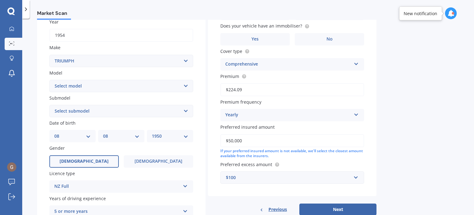
click at [81, 108] on select "Select submodel" at bounding box center [121, 111] width 144 height 12
click at [65, 96] on span "Submodel" at bounding box center [59, 98] width 21 height 6
click at [65, 105] on select "Select submodel" at bounding box center [121, 111] width 144 height 12
click at [65, 96] on span "Submodel" at bounding box center [59, 98] width 21 height 6
click at [65, 105] on select "Select submodel" at bounding box center [121, 111] width 144 height 12
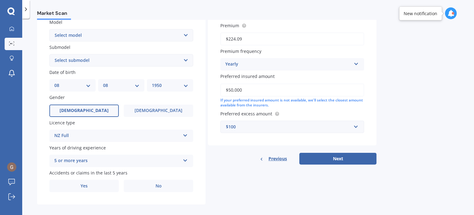
scroll to position [149, 0]
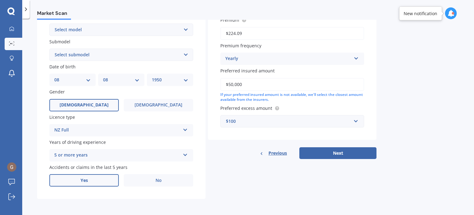
click at [83, 179] on span "Yes" at bounding box center [84, 180] width 7 height 5
click at [0, 0] on input "Yes" at bounding box center [0, 0] width 0 height 0
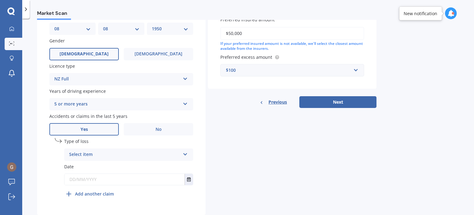
scroll to position [211, 0]
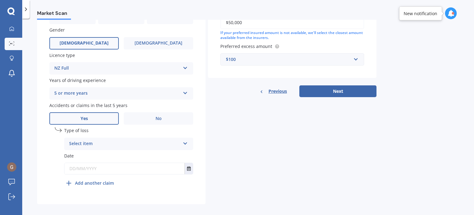
click at [184, 142] on icon at bounding box center [185, 142] width 5 height 4
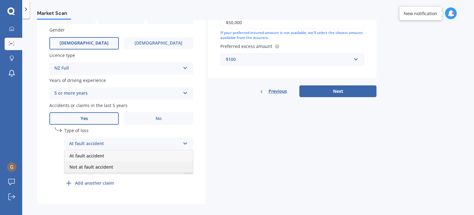
click at [155, 166] on div "Not at fault accident" at bounding box center [129, 166] width 128 height 11
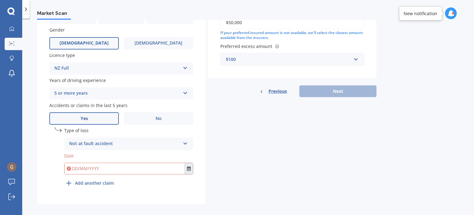
click at [187, 168] on icon "Select date" at bounding box center [189, 168] width 4 height 4
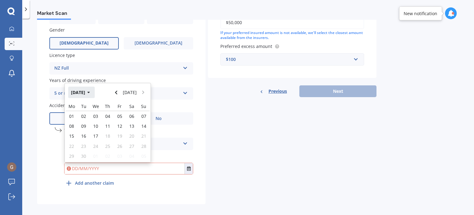
click at [77, 92] on button "[DATE]" at bounding box center [81, 91] width 27 height 11
click at [82, 92] on button "2025" at bounding box center [79, 91] width 22 height 11
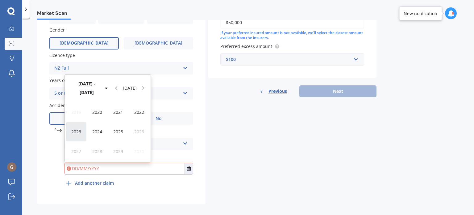
click at [75, 130] on span "2023" at bounding box center [76, 131] width 10 height 6
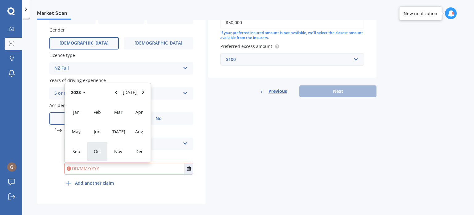
click at [95, 152] on span "Oct" at bounding box center [97, 151] width 7 height 6
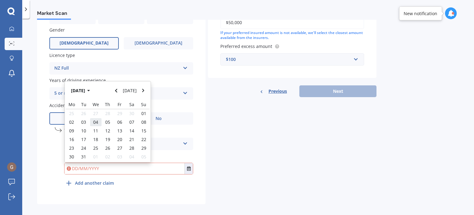
click at [95, 122] on span "04" at bounding box center [95, 122] width 5 height 6
type input "[DATE]"
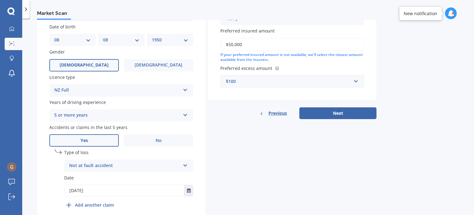
scroll to position [180, 0]
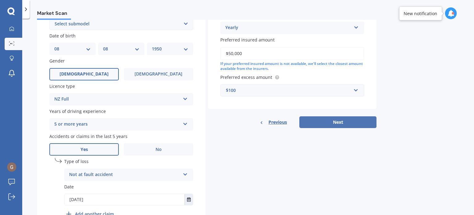
click at [333, 119] on button "Next" at bounding box center [337, 122] width 77 height 12
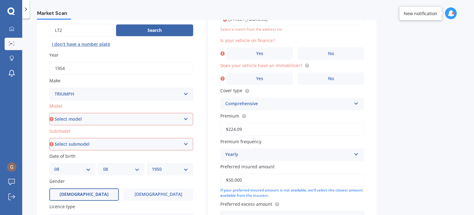
scroll to position [49, 0]
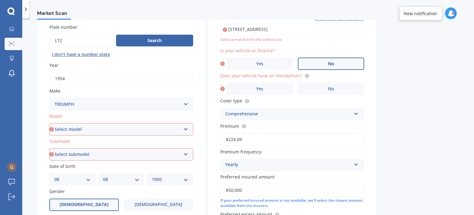
click at [327, 63] on label "No" at bounding box center [331, 63] width 66 height 12
click at [0, 0] on input "No" at bounding box center [0, 0] width 0 height 0
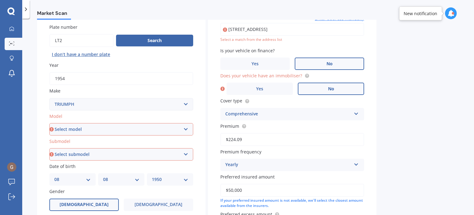
click at [331, 87] on span "No" at bounding box center [331, 88] width 6 height 5
click at [0, 0] on input "No" at bounding box center [0, 0] width 0 height 0
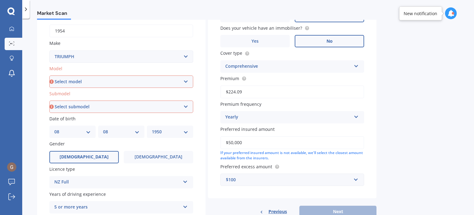
scroll to position [111, 0]
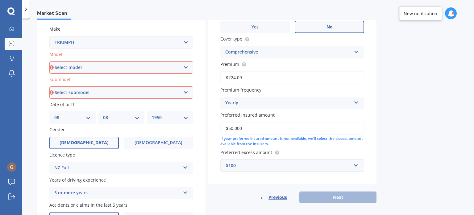
click at [186, 65] on select "Select model 2500TC" at bounding box center [121, 67] width 144 height 12
click at [450, 125] on div "Market Scan Vehicle Market Scan 70 % We just need a few more details to provide…" at bounding box center [248, 118] width 452 height 196
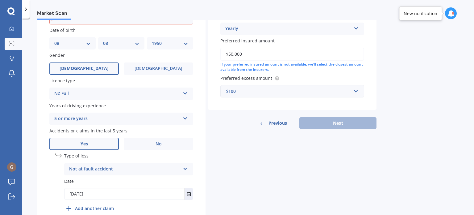
scroll to position [216, 0]
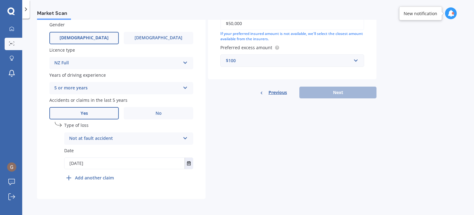
click at [274, 91] on span "Previous" at bounding box center [278, 92] width 19 height 9
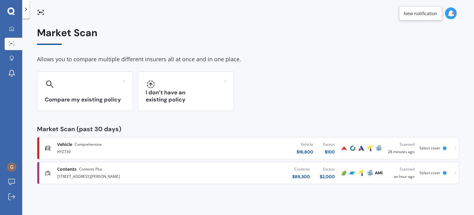
click at [450, 11] on icon at bounding box center [451, 13] width 7 height 7
click at [306, 74] on div "Compare my existing policy I don’t have an existing policy" at bounding box center [248, 91] width 422 height 40
click at [12, 32] on link "My Dashboard" at bounding box center [14, 29] width 18 height 12
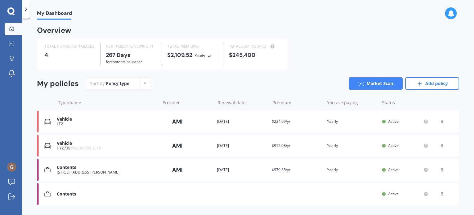
click at [440, 120] on icon at bounding box center [442, 120] width 4 height 4
click at [421, 145] on div "Delete" at bounding box center [428, 145] width 61 height 12
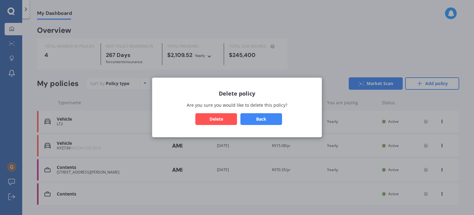
click at [216, 118] on button "Delete" at bounding box center [216, 119] width 42 height 12
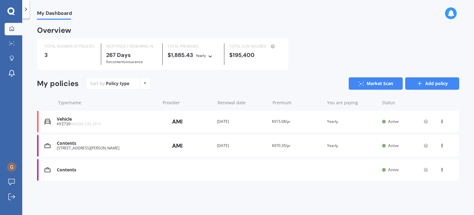
click at [431, 82] on link "Add policy" at bounding box center [432, 83] width 54 height 12
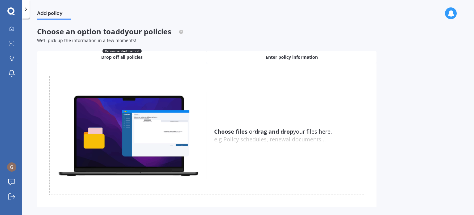
click at [291, 57] on span "Enter policy information" at bounding box center [292, 57] width 52 height 6
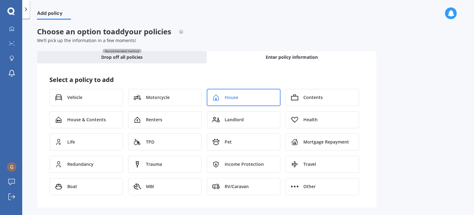
click at [230, 96] on span "House" at bounding box center [232, 97] width 14 height 6
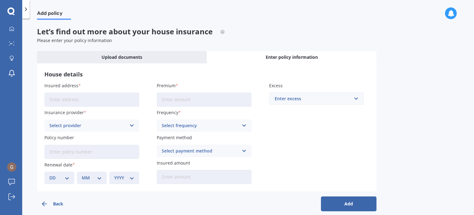
click at [70, 100] on input "Insured address" at bounding box center [91, 99] width 95 height 14
type input "[STREET_ADDRESS]"
click at [186, 99] on input "Premium" at bounding box center [204, 99] width 95 height 14
type input "$6,521.80"
click at [357, 98] on input "text" at bounding box center [314, 99] width 89 height 12
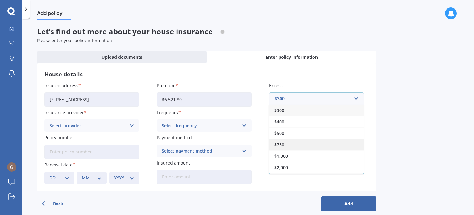
click at [282, 143] on span "$750" at bounding box center [279, 144] width 10 height 4
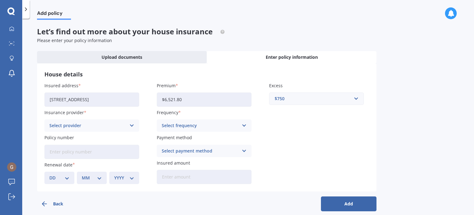
click at [133, 126] on icon at bounding box center [131, 125] width 5 height 7
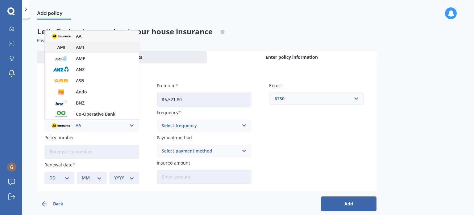
click at [76, 47] on span "AMI" at bounding box center [80, 47] width 8 height 4
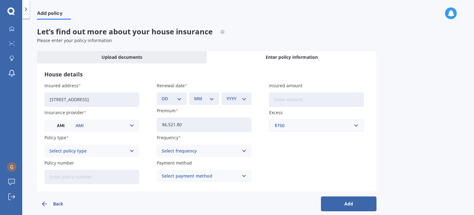
click at [132, 150] on icon at bounding box center [131, 150] width 5 height 7
click at [78, 173] on span "Market Value House" at bounding box center [71, 174] width 43 height 4
click at [245, 150] on icon at bounding box center [244, 150] width 5 height 7
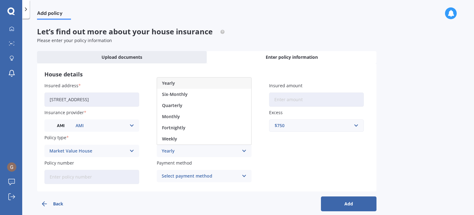
click at [200, 81] on div "Yearly" at bounding box center [204, 82] width 94 height 11
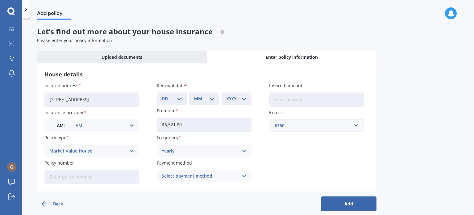
click at [57, 177] on input "Policy number" at bounding box center [91, 177] width 95 height 14
type input "HOMA01630704"
click at [245, 174] on icon at bounding box center [244, 175] width 5 height 7
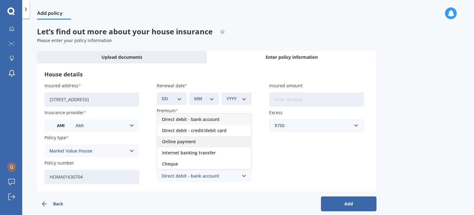
click at [193, 142] on span "Online payment" at bounding box center [179, 141] width 34 height 4
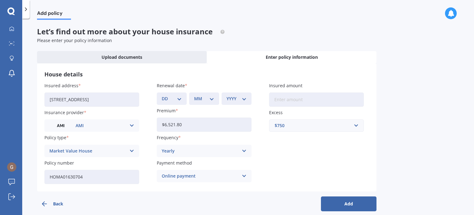
click at [282, 100] on input "Insured amount" at bounding box center [316, 99] width 95 height 14
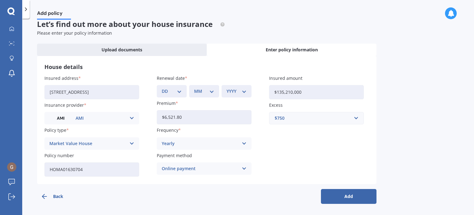
type input "$135,210,000"
click at [178, 91] on select "DD 01 02 03 04 05 06 07 08 09 10 11 12 13 14 15 16 17 18 19 20 21 22 23 24 25 2…" at bounding box center [172, 91] width 20 height 7
select select "20"
click at [162, 88] on select "DD 01 02 03 04 05 06 07 08 09 10 11 12 13 14 15 16 17 18 19 20 21 22 23 24 25 2…" at bounding box center [172, 91] width 20 height 7
click at [211, 90] on select "MM 01 02 03 04 05 06 07 08 09 10 11 12" at bounding box center [204, 91] width 20 height 7
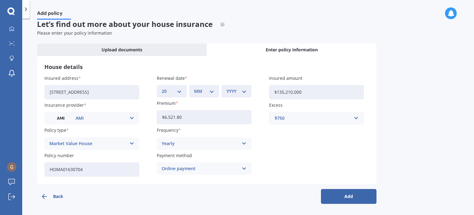
select select "10"
click at [194, 88] on select "MM 01 02 03 04 05 06 07 08 09 10 11 12" at bounding box center [204, 91] width 20 height 7
click at [244, 91] on select "YYYY 2027 2026 2025 2024 2023 2022 2021 2020 2019 2018 2017 2016 2015 2014 2013…" at bounding box center [237, 91] width 20 height 7
select select "2025"
click at [227, 88] on select "YYYY 2027 2026 2025 2024 2023 2022 2021 2020 2019 2018 2017 2016 2015 2014 2013…" at bounding box center [237, 91] width 20 height 7
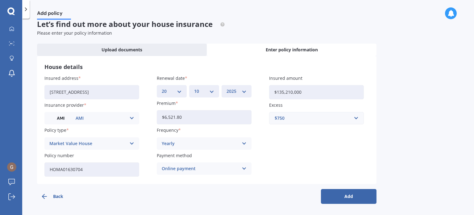
click at [341, 195] on button "Add" at bounding box center [349, 196] width 56 height 15
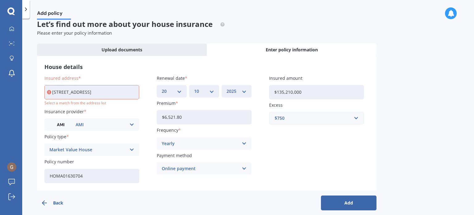
click at [136, 94] on input "[STREET_ADDRESS]" at bounding box center [91, 92] width 95 height 14
click at [129, 91] on input "[STREET_ADDRESS]" at bounding box center [91, 92] width 95 height 14
click at [124, 92] on input "[STREET_ADDRESS]" at bounding box center [91, 92] width 95 height 14
click at [340, 201] on button "Add" at bounding box center [349, 202] width 56 height 15
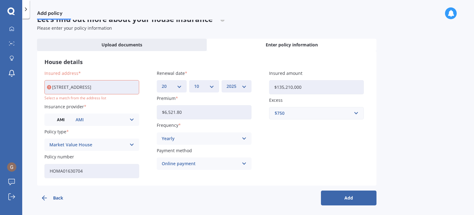
scroll to position [14, 0]
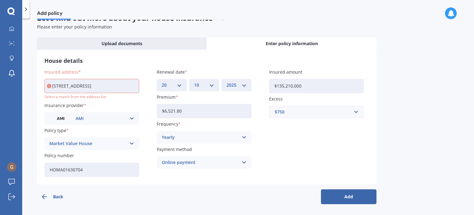
click at [115, 87] on input "[STREET_ADDRESS]" at bounding box center [91, 86] width 95 height 14
click at [332, 194] on button "Add" at bounding box center [349, 196] width 56 height 15
click at [104, 86] on input "[STREET_ADDRESS]" at bounding box center [91, 86] width 95 height 14
click at [104, 89] on input "[STREET_ADDRESS]" at bounding box center [91, 86] width 95 height 14
click at [108, 84] on input "[STREET_ADDRESS]" at bounding box center [91, 86] width 95 height 14
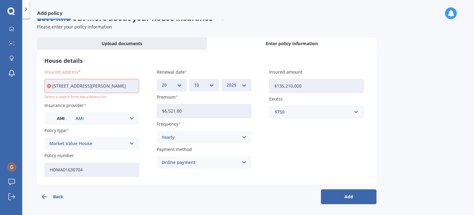
click at [86, 86] on input "[STREET_ADDRESS][PERSON_NAME]" at bounding box center [91, 86] width 95 height 14
click at [79, 87] on input "[STREET_ADDRESS]" at bounding box center [91, 86] width 95 height 14
click at [79, 86] on input "[STREET_ADDRESS]" at bounding box center [91, 86] width 95 height 14
click at [97, 86] on input "[STREET_ADDRESS]" at bounding box center [91, 86] width 95 height 14
click at [107, 86] on input "[STREET_ADDRESS]" at bounding box center [91, 86] width 95 height 14
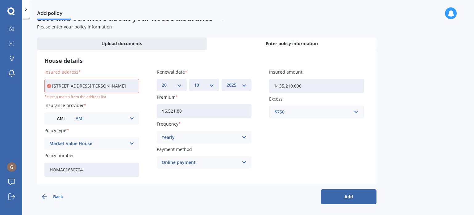
type input "[STREET_ADDRESS][PERSON_NAME]"
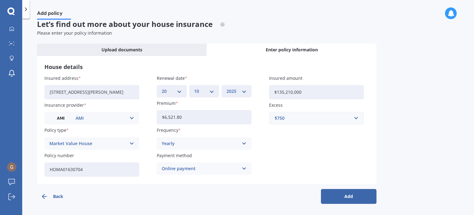
click at [347, 195] on button "Add" at bounding box center [349, 196] width 56 height 15
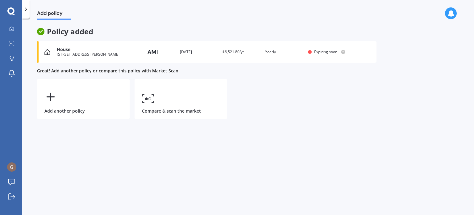
scroll to position [0, 0]
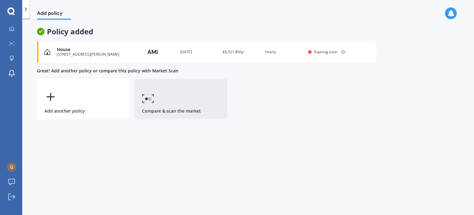
click at [150, 98] on icon at bounding box center [148, 98] width 12 height 9
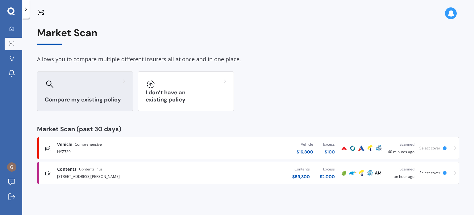
click at [73, 81] on div at bounding box center [85, 84] width 81 height 10
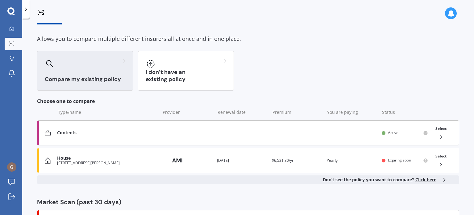
scroll to position [31, 0]
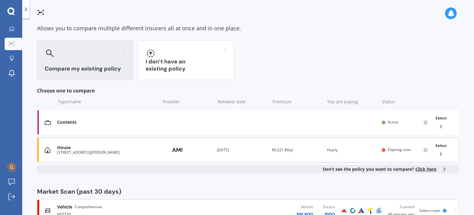
click at [438, 153] on icon at bounding box center [441, 154] width 6 height 6
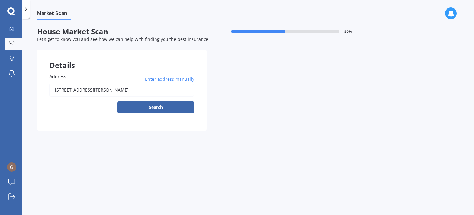
click at [166, 77] on span "Enter address manually" at bounding box center [169, 79] width 49 height 6
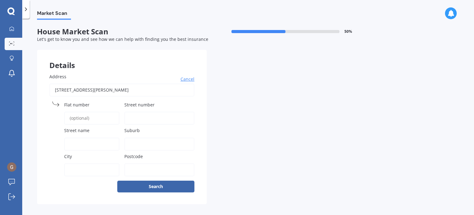
click at [144, 103] on span "Street number" at bounding box center [139, 105] width 30 height 6
click at [144, 111] on input "Street number" at bounding box center [159, 117] width 70 height 13
type input "33"
click at [81, 130] on span "Street name" at bounding box center [76, 131] width 25 height 6
click at [81, 137] on input "Street name" at bounding box center [91, 143] width 55 height 13
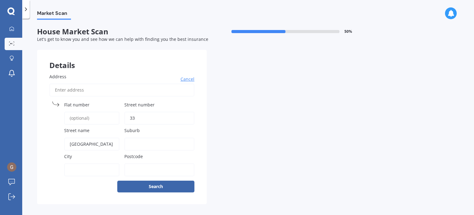
type input "[GEOGRAPHIC_DATA]"
click at [137, 129] on span "Suburb" at bounding box center [131, 131] width 15 height 6
click at [137, 137] on input "Suburb" at bounding box center [159, 143] width 70 height 13
type input "[GEOGRAPHIC_DATA]"
click at [82, 156] on label "City" at bounding box center [90, 156] width 53 height 6
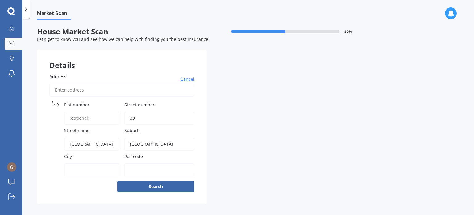
click at [82, 163] on input "City" at bounding box center [91, 169] width 55 height 13
type input "Napier"
click at [133, 168] on input "Postcode" at bounding box center [159, 169] width 70 height 13
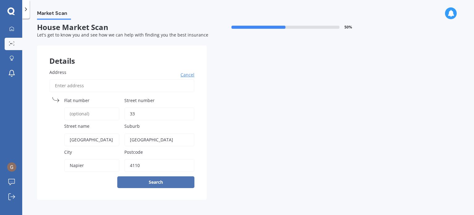
type input "4110"
click at [153, 180] on button "Search" at bounding box center [155, 182] width 77 height 12
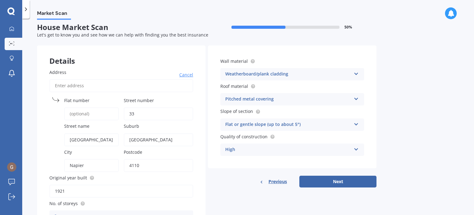
click at [97, 176] on label "Original year built" at bounding box center [119, 177] width 141 height 6
click at [97, 184] on input "1921" at bounding box center [121, 190] width 144 height 13
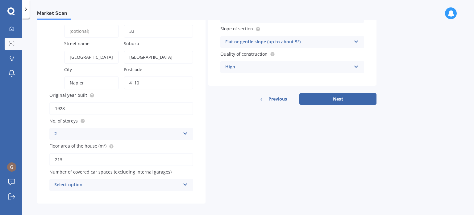
scroll to position [90, 0]
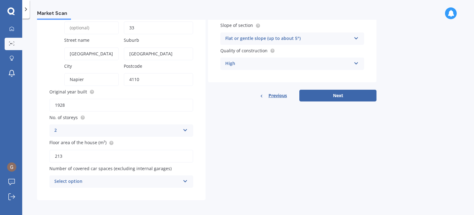
type input "1928"
click at [184, 179] on icon at bounding box center [185, 180] width 5 height 4
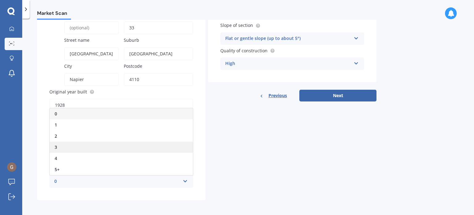
click at [161, 144] on div "3" at bounding box center [121, 146] width 143 height 11
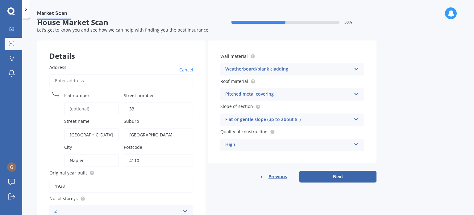
scroll to position [0, 0]
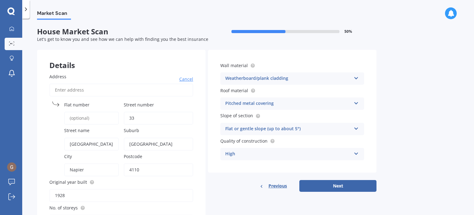
click at [357, 77] on icon at bounding box center [356, 77] width 5 height 4
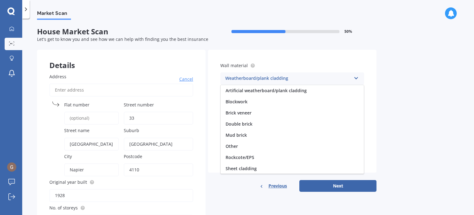
scroll to position [56, 0]
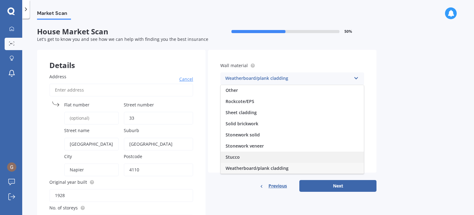
click at [293, 160] on div "Stucco" at bounding box center [292, 156] width 143 height 11
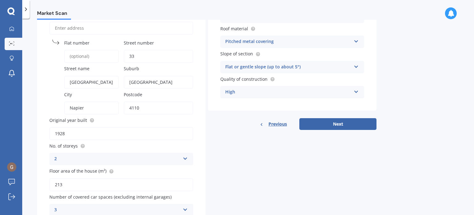
scroll to position [90, 0]
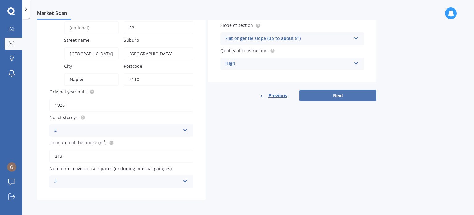
click at [332, 94] on button "Next" at bounding box center [337, 96] width 77 height 12
select select "08"
select select "1950"
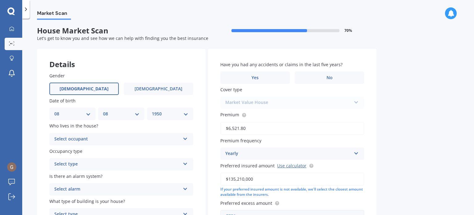
scroll to position [0, 0]
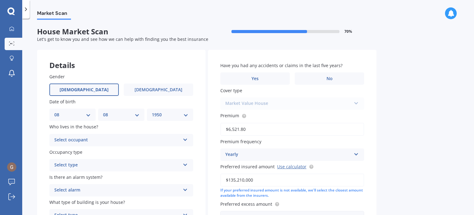
click at [84, 89] on span "[DEMOGRAPHIC_DATA]" at bounding box center [84, 89] width 49 height 5
click at [0, 0] on input "[DEMOGRAPHIC_DATA]" at bounding box center [0, 0] width 0 height 0
click at [161, 90] on span "[DEMOGRAPHIC_DATA]" at bounding box center [158, 89] width 49 height 5
click at [0, 0] on input "[DEMOGRAPHIC_DATA]" at bounding box center [0, 0] width 0 height 0
click at [86, 91] on span "[DEMOGRAPHIC_DATA]" at bounding box center [84, 89] width 49 height 5
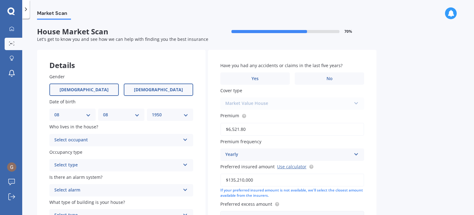
click at [0, 0] on input "[DEMOGRAPHIC_DATA]" at bounding box center [0, 0] width 0 height 0
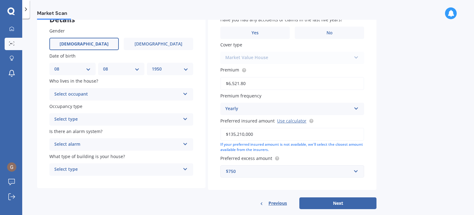
scroll to position [56, 0]
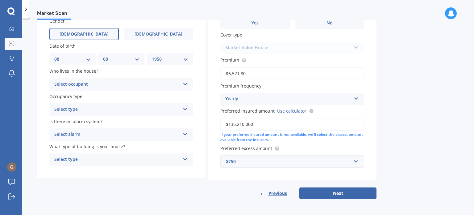
click at [185, 82] on icon at bounding box center [185, 83] width 5 height 4
click at [155, 98] on div "Owner" at bounding box center [121, 96] width 143 height 11
click at [186, 106] on icon at bounding box center [185, 108] width 5 height 4
click at [182, 122] on div "Permanent" at bounding box center [121, 121] width 143 height 11
click at [185, 134] on icon at bounding box center [185, 133] width 5 height 4
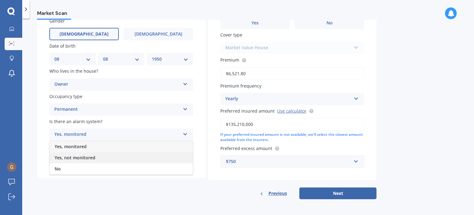
click at [172, 154] on div "Yes, not monitored" at bounding box center [121, 157] width 143 height 11
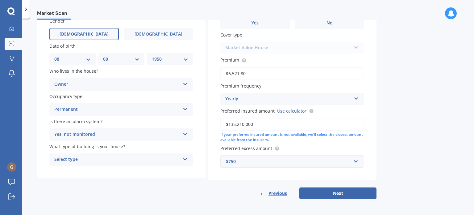
click at [185, 159] on icon at bounding box center [185, 158] width 5 height 4
click at [172, 176] on div "Freestanding" at bounding box center [121, 171] width 143 height 11
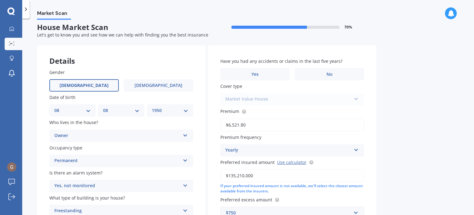
scroll to position [0, 0]
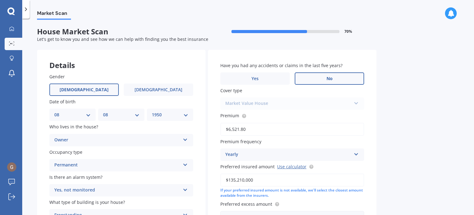
click at [328, 77] on span "No" at bounding box center [330, 78] width 6 height 5
click at [0, 0] on input "No" at bounding box center [0, 0] width 0 height 0
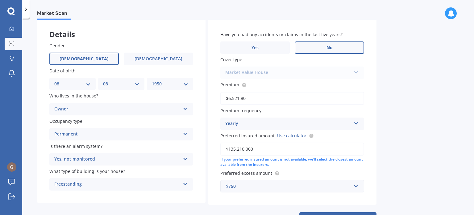
scroll to position [56, 0]
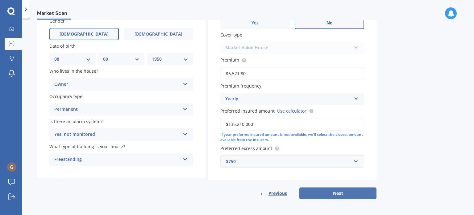
click at [341, 190] on button "Next" at bounding box center [337, 193] width 77 height 12
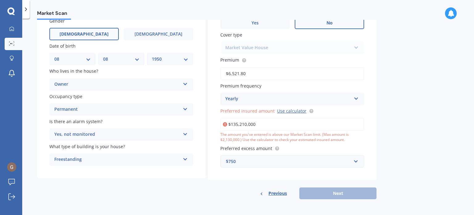
click at [249, 124] on input "$135,210,000" at bounding box center [292, 124] width 144 height 13
click at [262, 123] on input "$135,210,000" at bounding box center [292, 124] width 144 height 13
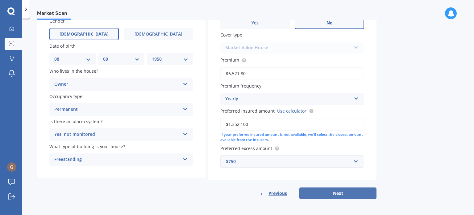
type input "$1,352,100"
click at [335, 191] on button "Next" at bounding box center [337, 193] width 77 height 12
select select "08"
select select "1950"
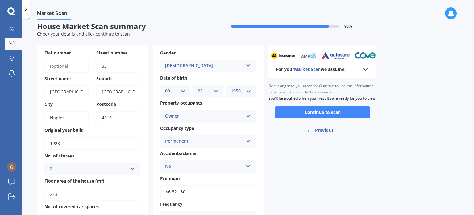
scroll to position [0, 0]
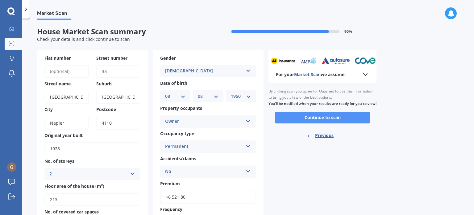
click at [326, 123] on button "Continue to scan" at bounding box center [323, 117] width 96 height 12
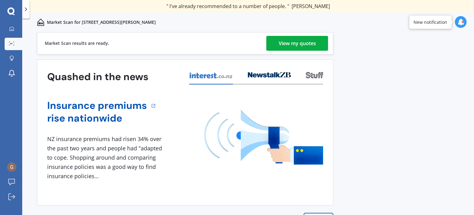
click at [291, 43] on div "View my quotes" at bounding box center [297, 43] width 37 height 15
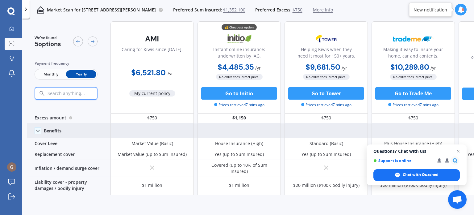
scroll to position [31, 0]
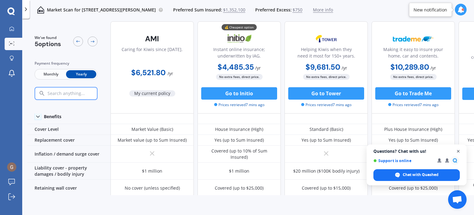
click at [459, 150] on span "Close chat" at bounding box center [459, 151] width 8 height 8
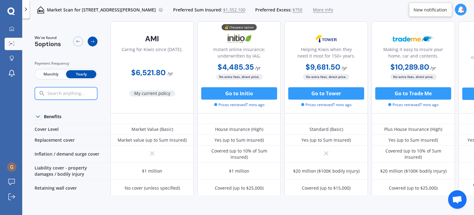
click at [90, 40] on icon at bounding box center [92, 41] width 5 height 5
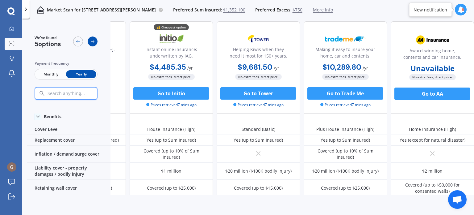
scroll to position [31, 71]
click at [90, 40] on icon at bounding box center [92, 41] width 5 height 5
click at [77, 41] on icon at bounding box center [78, 41] width 4 height 2
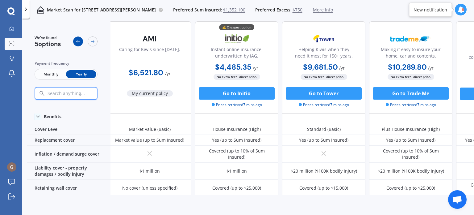
scroll to position [31, 0]
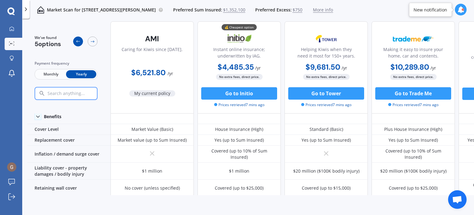
click at [77, 41] on icon at bounding box center [78, 41] width 4 height 2
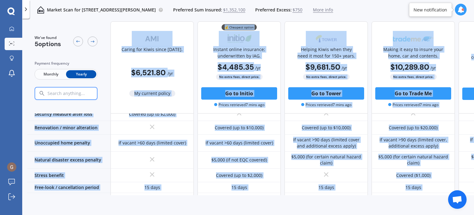
scroll to position [341, 0]
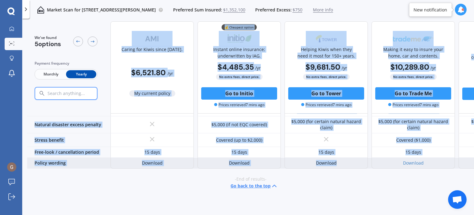
drag, startPoint x: 119, startPoint y: 30, endPoint x: 376, endPoint y: 161, distance: 289.1
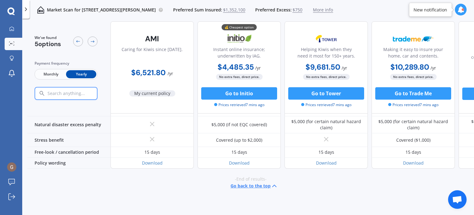
click at [379, 8] on div "Market Scan for [STREET_ADDRESS][GEOGRAPHIC_DATA][PERSON_NAME][STREET_ADDRESS] …" at bounding box center [248, 10] width 452 height 20
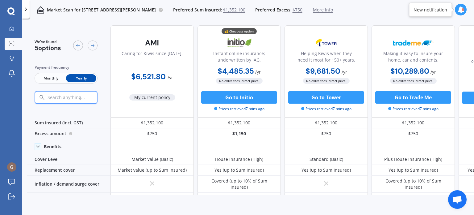
scroll to position [0, 0]
